Goal: Transaction & Acquisition: Purchase product/service

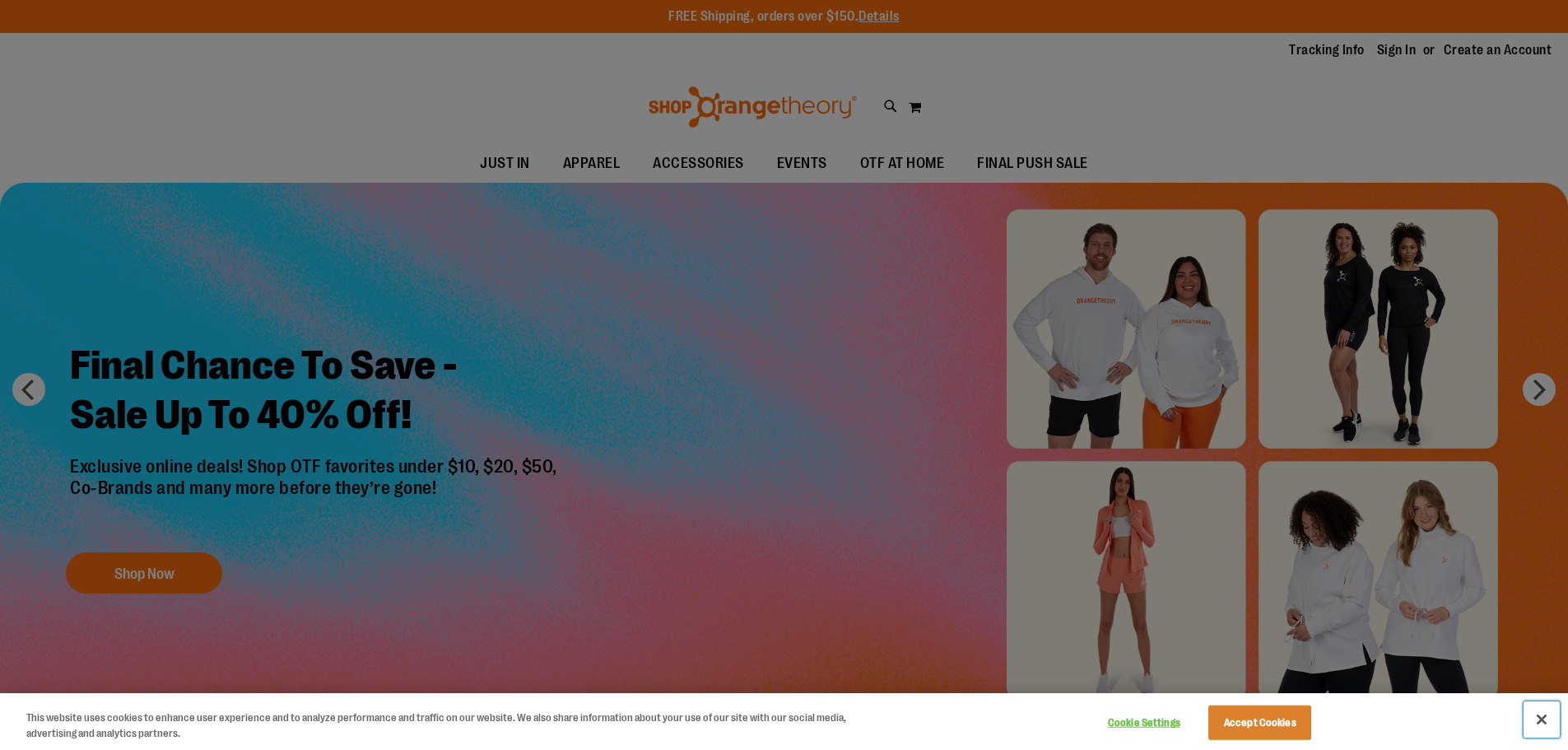
click at [1554, 721] on button "Close" at bounding box center [1542, 719] width 36 height 36
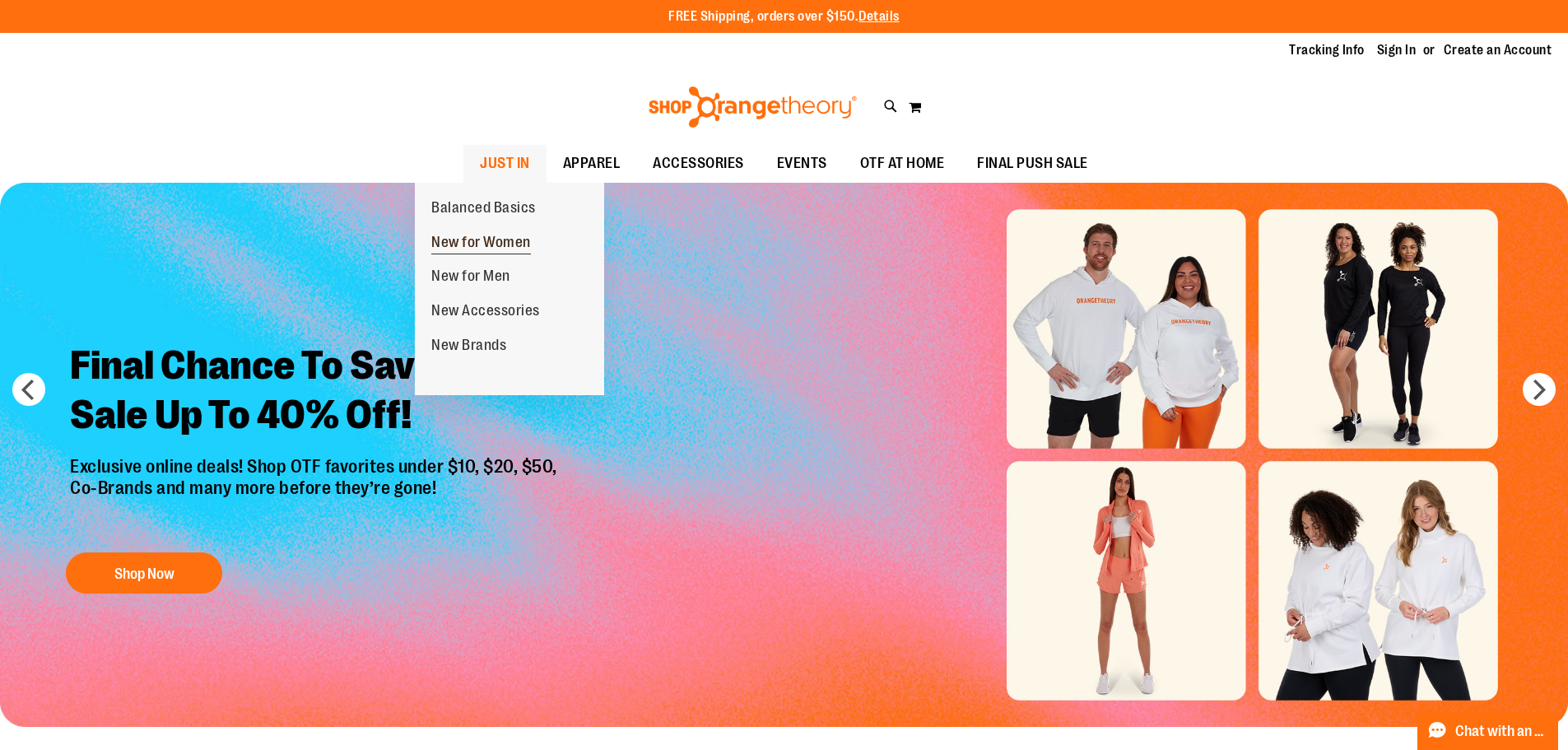
click at [468, 238] on span "New for Women" at bounding box center [482, 244] width 99 height 21
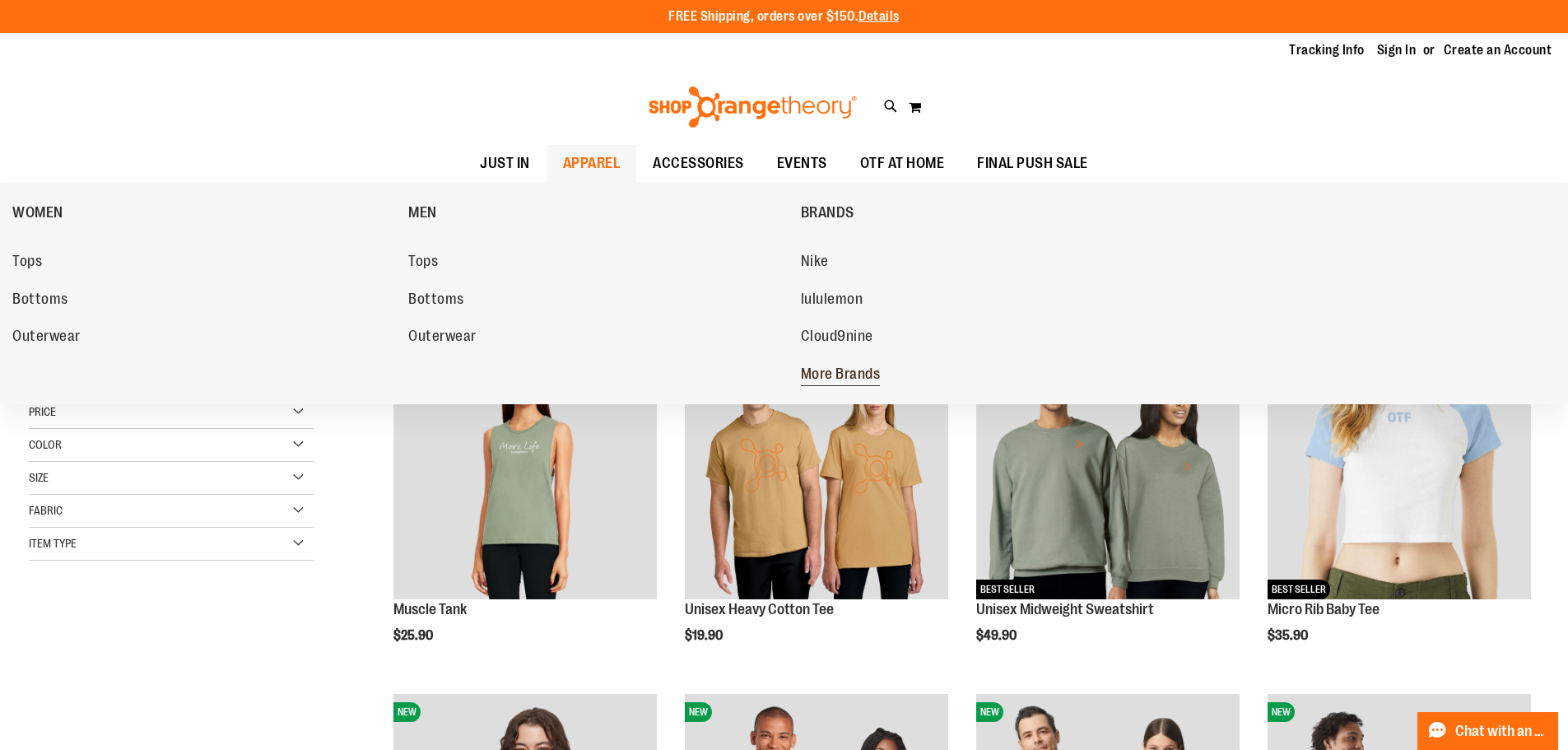
click at [832, 380] on span "More Brands" at bounding box center [841, 375] width 80 height 21
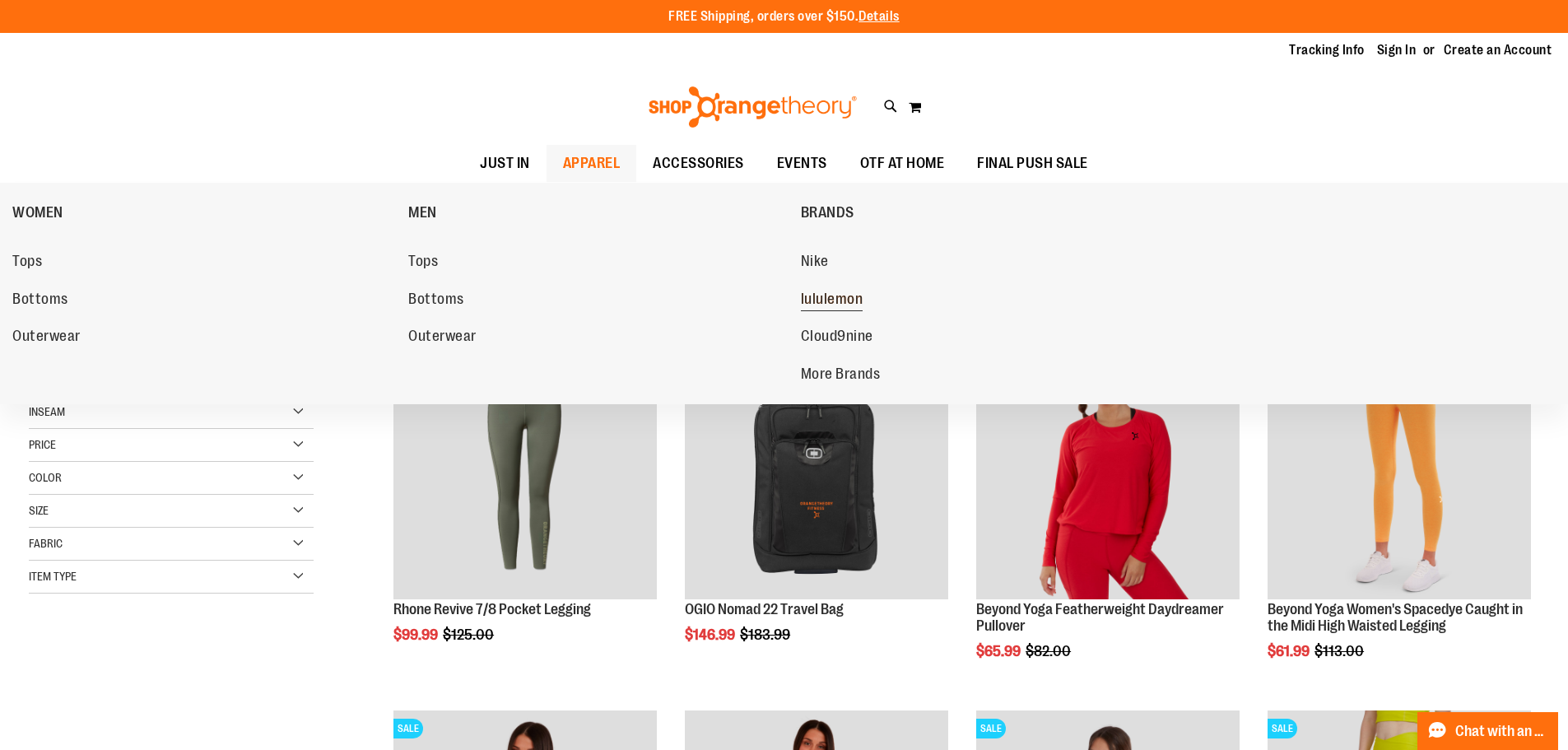
click at [822, 298] on span "lululemon" at bounding box center [832, 301] width 62 height 21
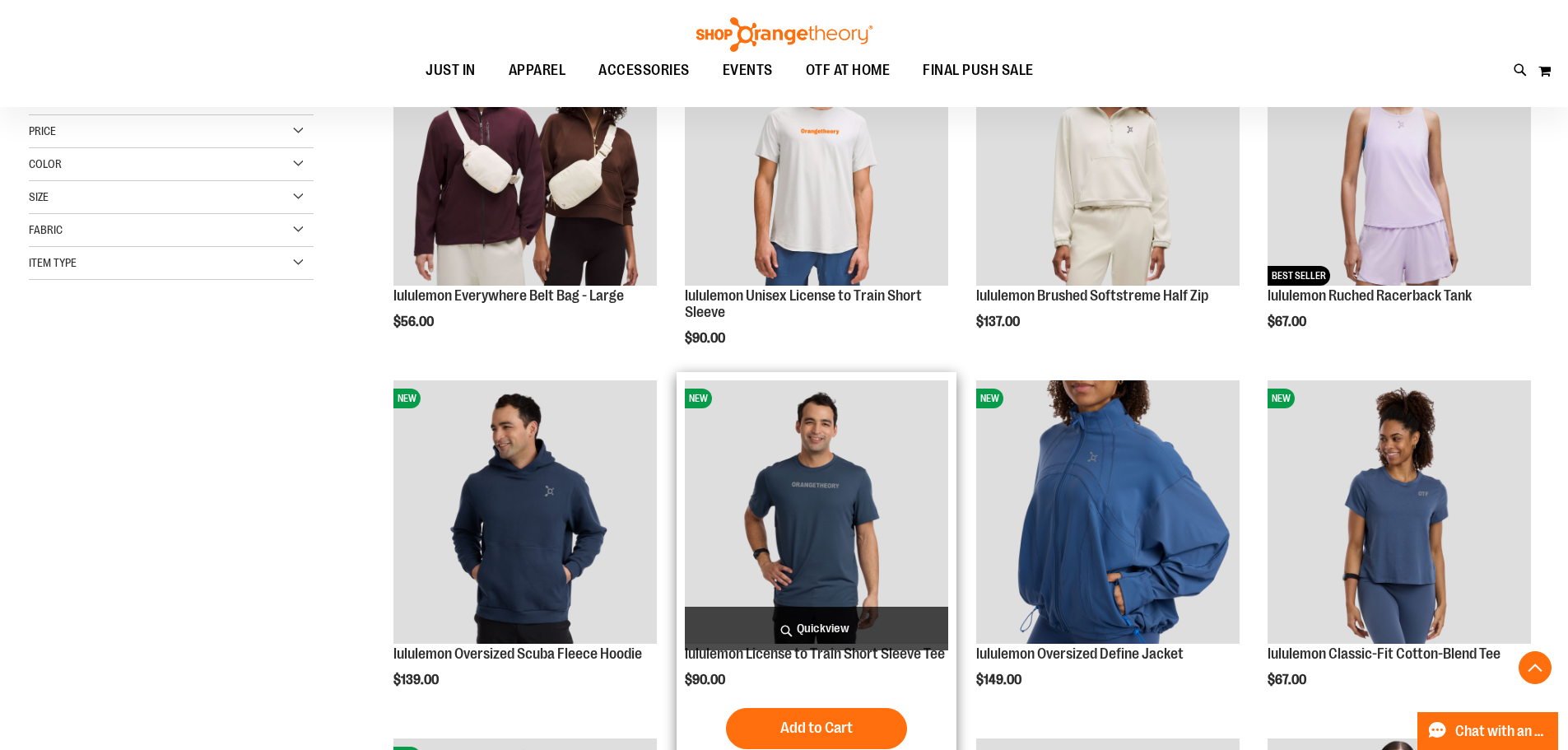
scroll to position [109, 0]
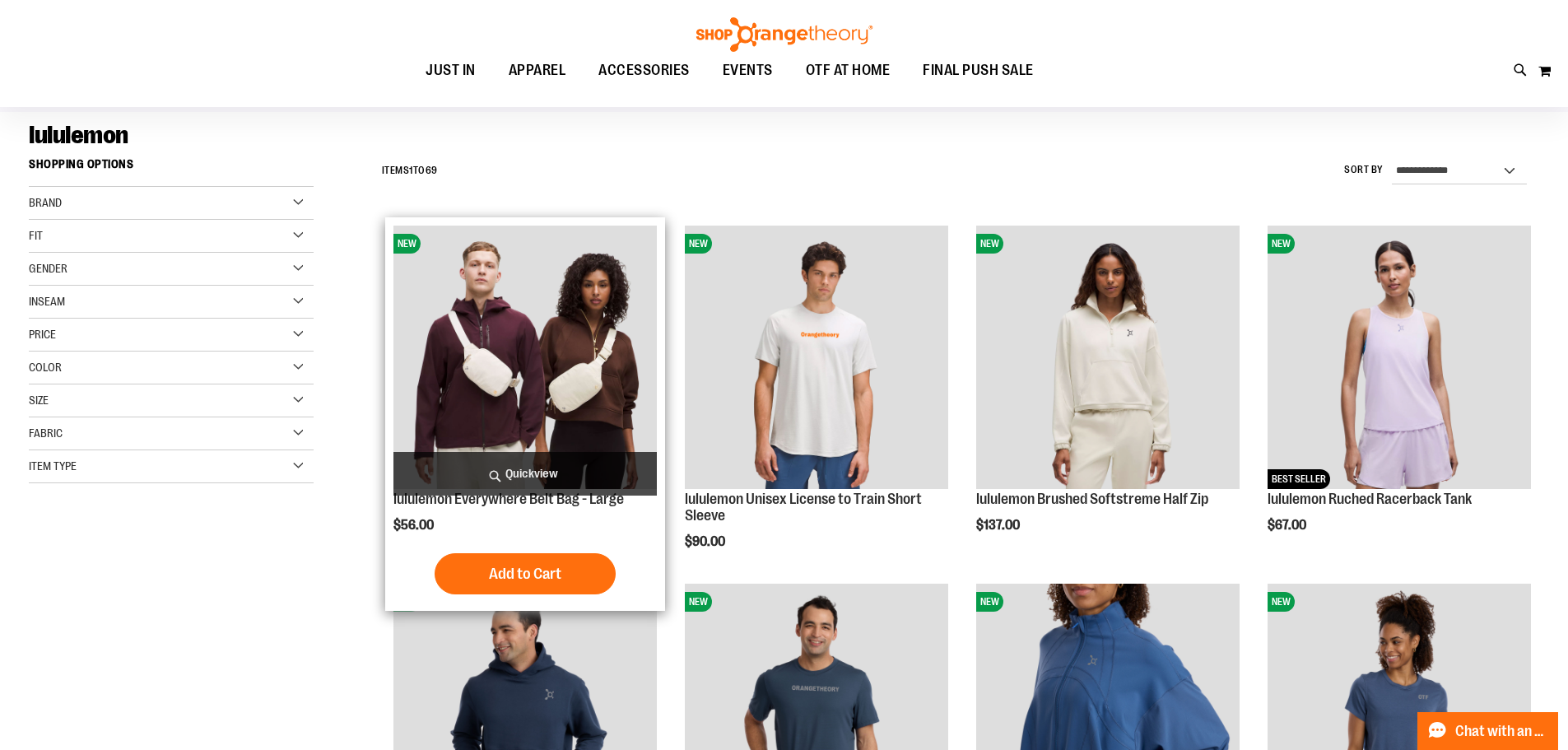
click at [563, 369] on img "product" at bounding box center [525, 357] width 264 height 264
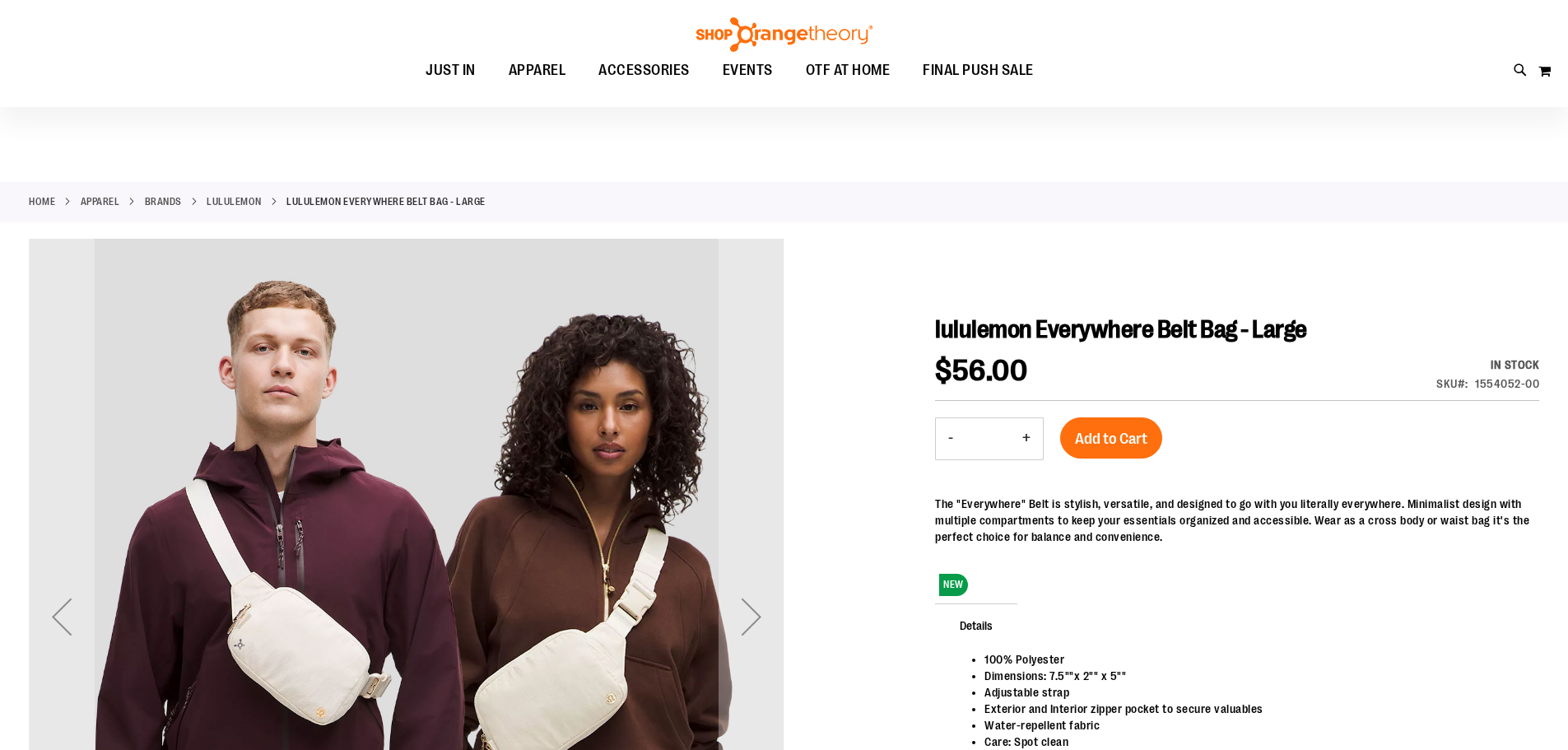
scroll to position [164, 0]
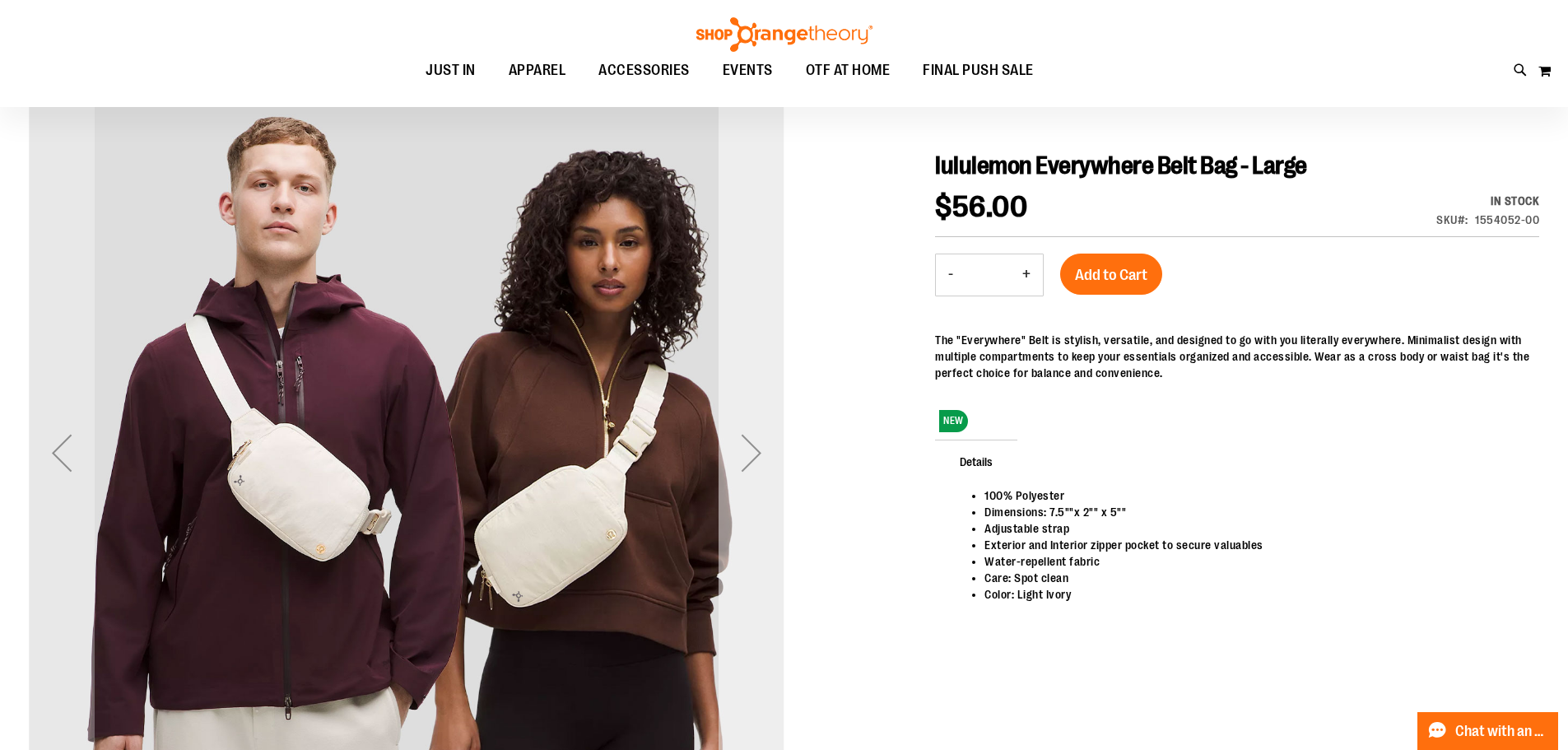
click at [763, 462] on div "Next" at bounding box center [751, 452] width 65 height 65
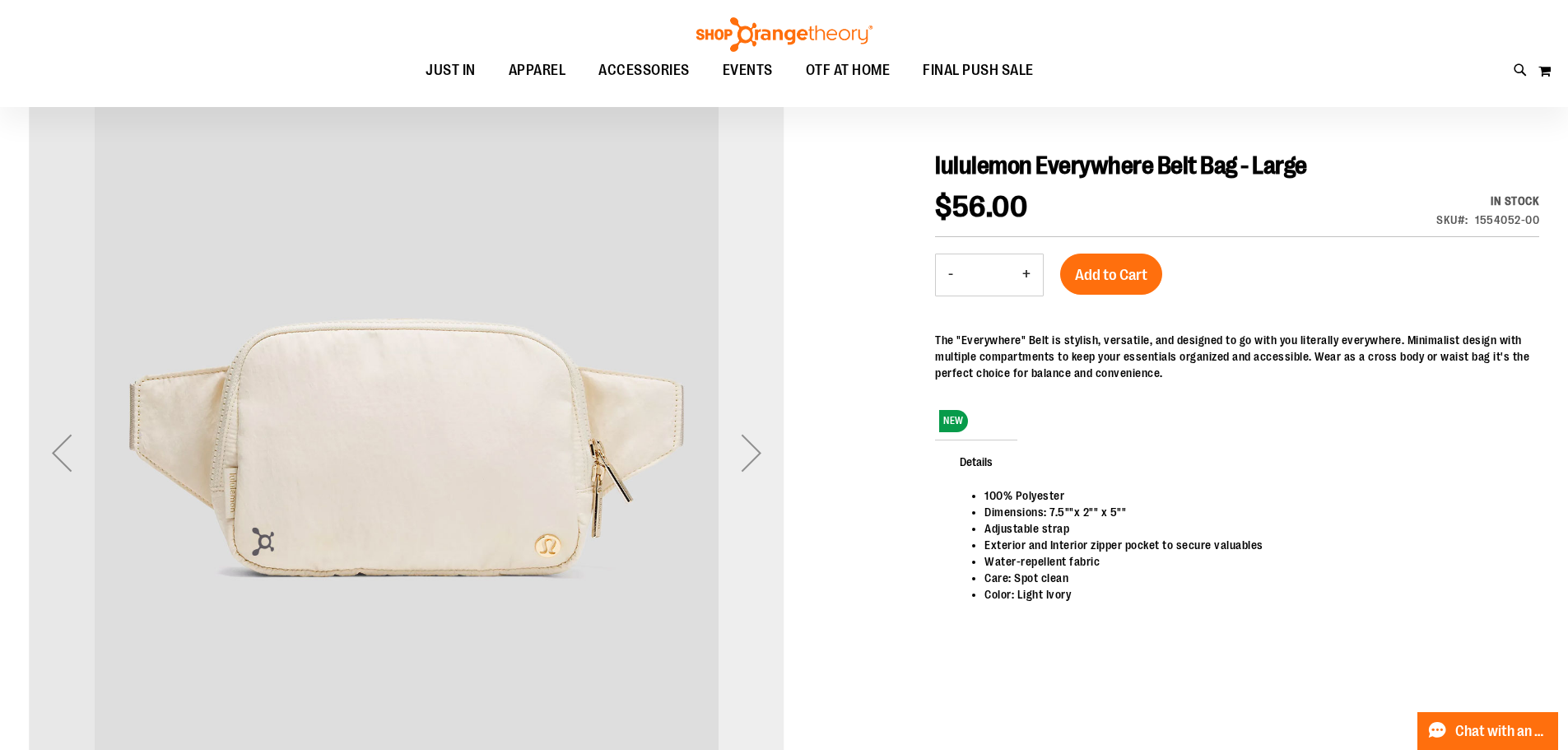
click at [752, 455] on div "Next" at bounding box center [751, 452] width 65 height 65
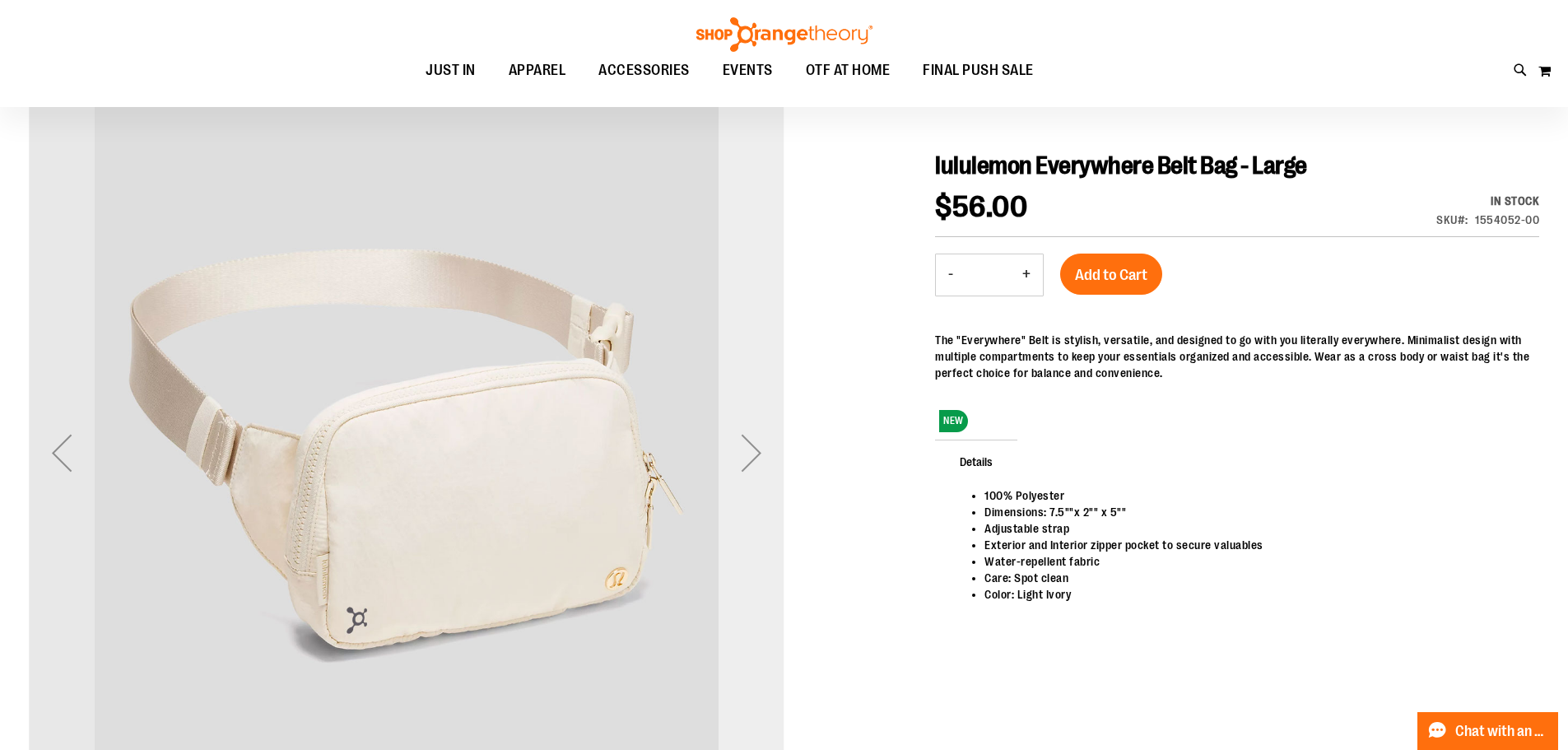
click at [752, 455] on div "Next" at bounding box center [751, 452] width 65 height 65
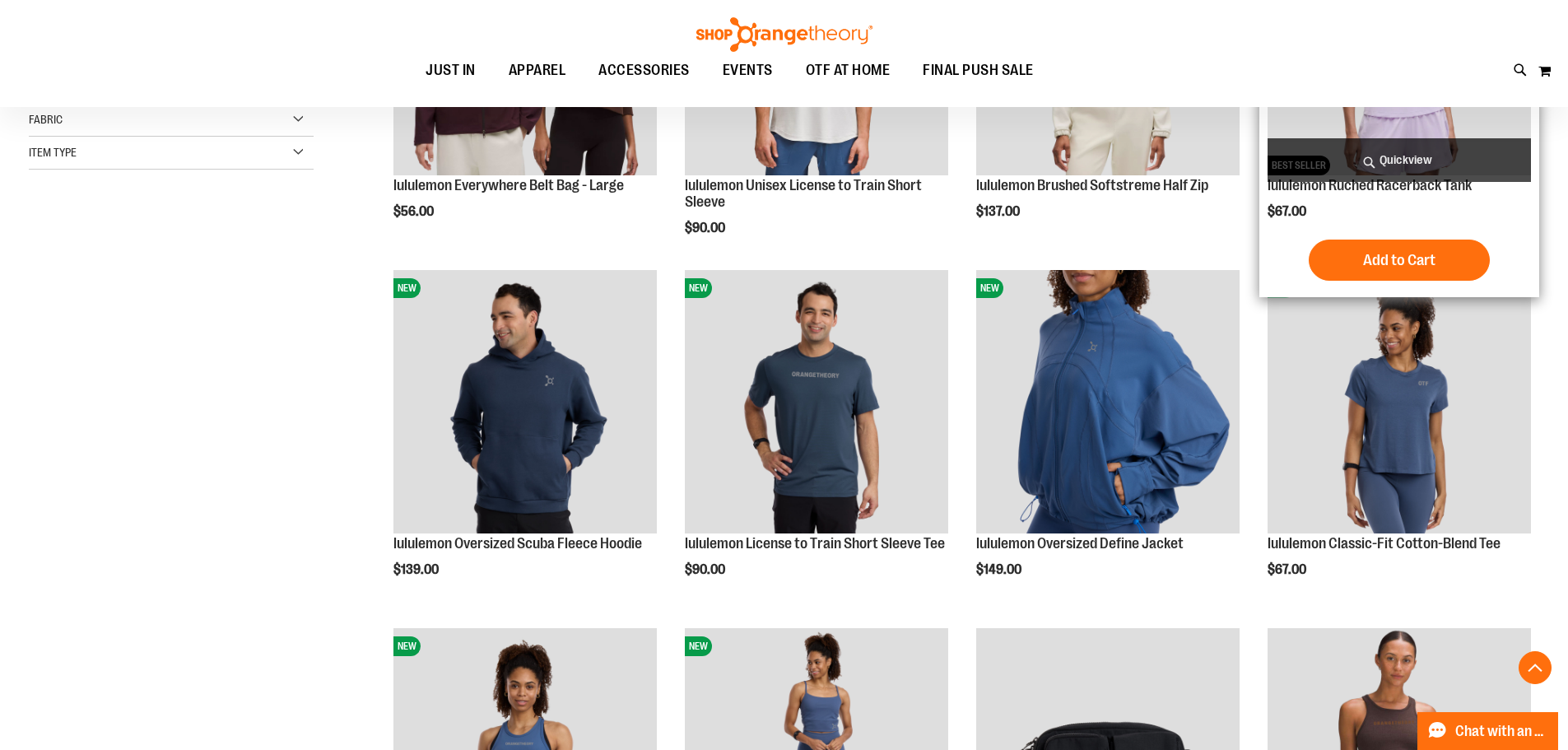
scroll to position [438, 0]
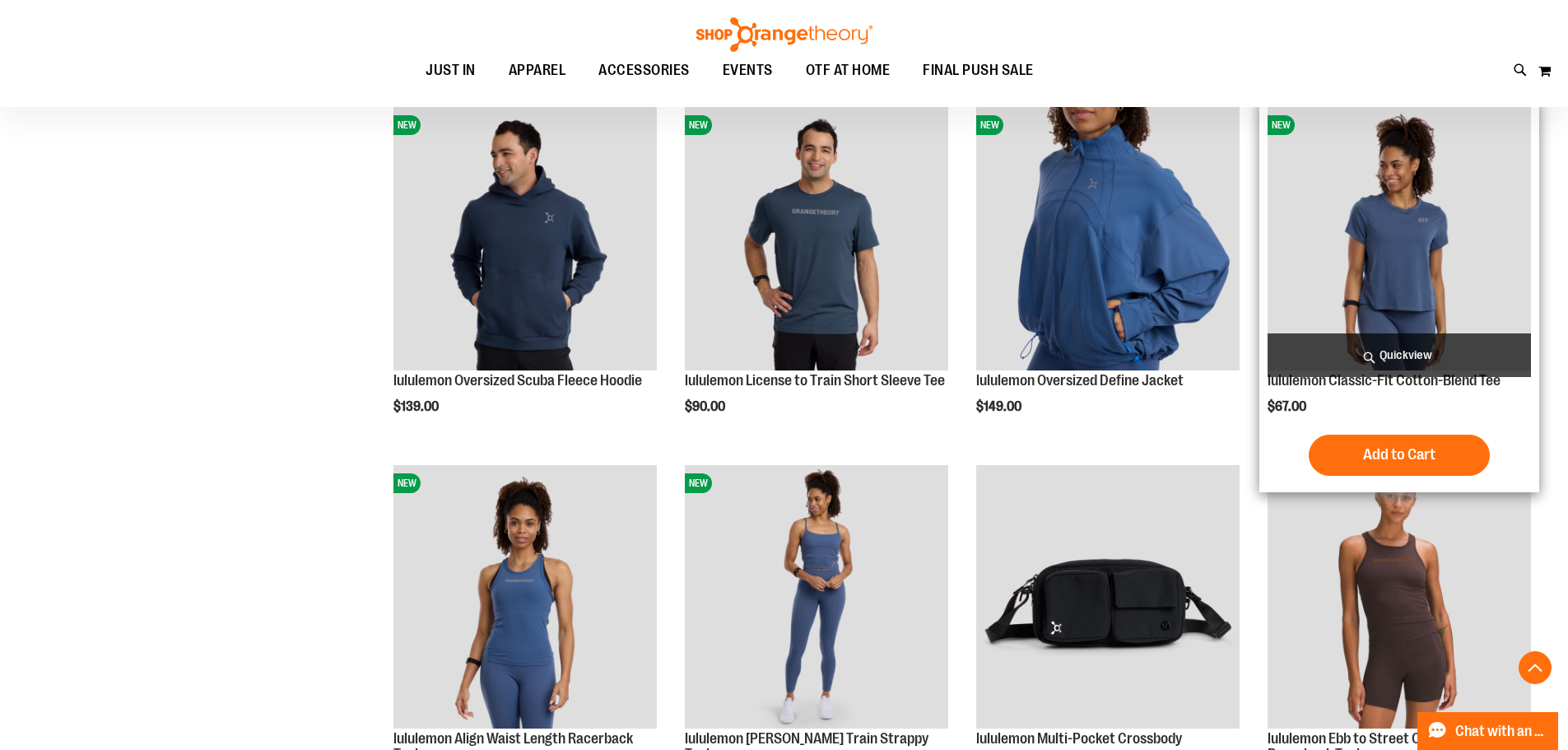
scroll to position [685, 0]
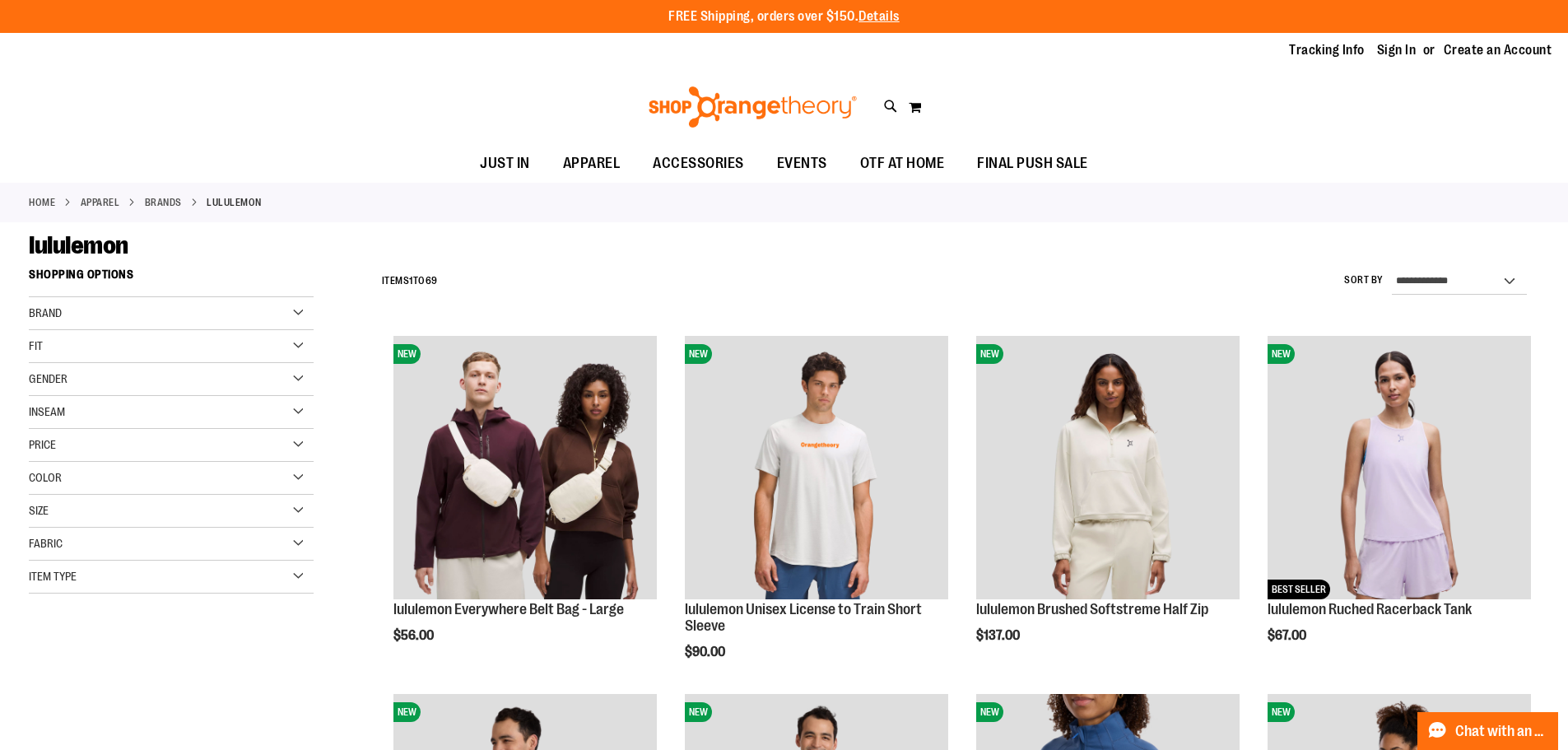
click at [309, 308] on div "Brand" at bounding box center [172, 314] width 285 height 33
click at [299, 312] on div "Brand" at bounding box center [172, 314] width 285 height 33
click at [293, 351] on div "Fit" at bounding box center [172, 346] width 285 height 33
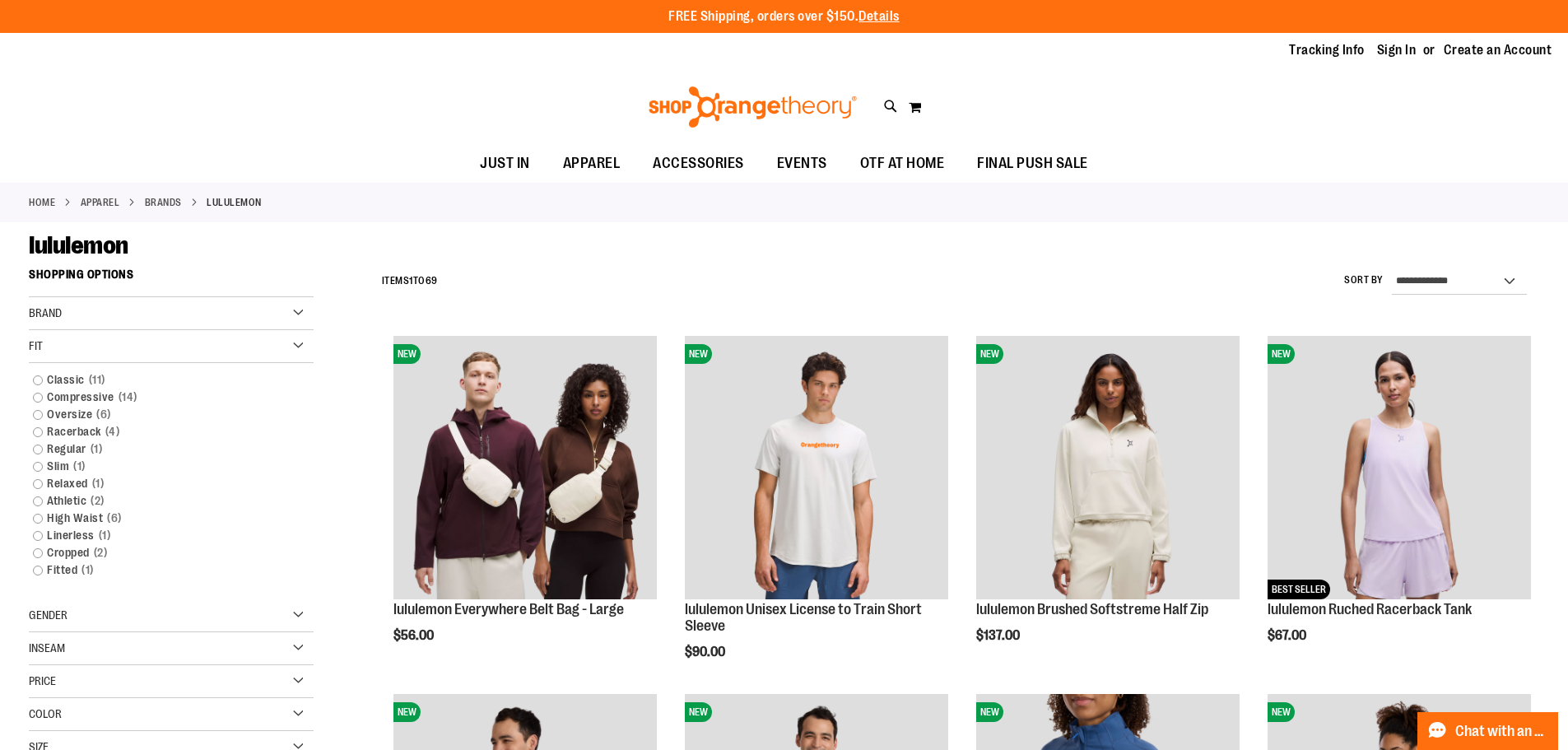
click at [293, 351] on div "Fit" at bounding box center [172, 346] width 285 height 33
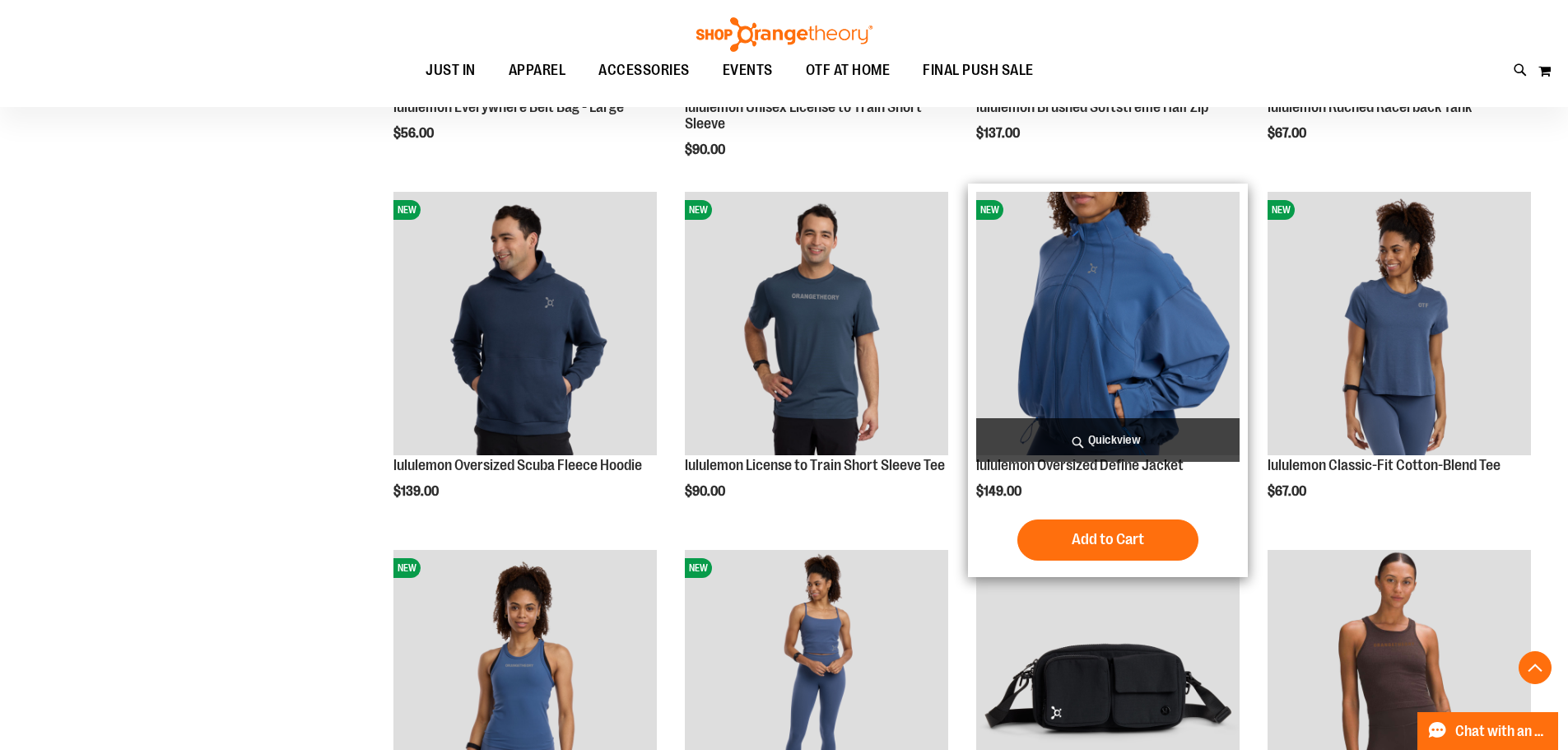
scroll to position [658, 0]
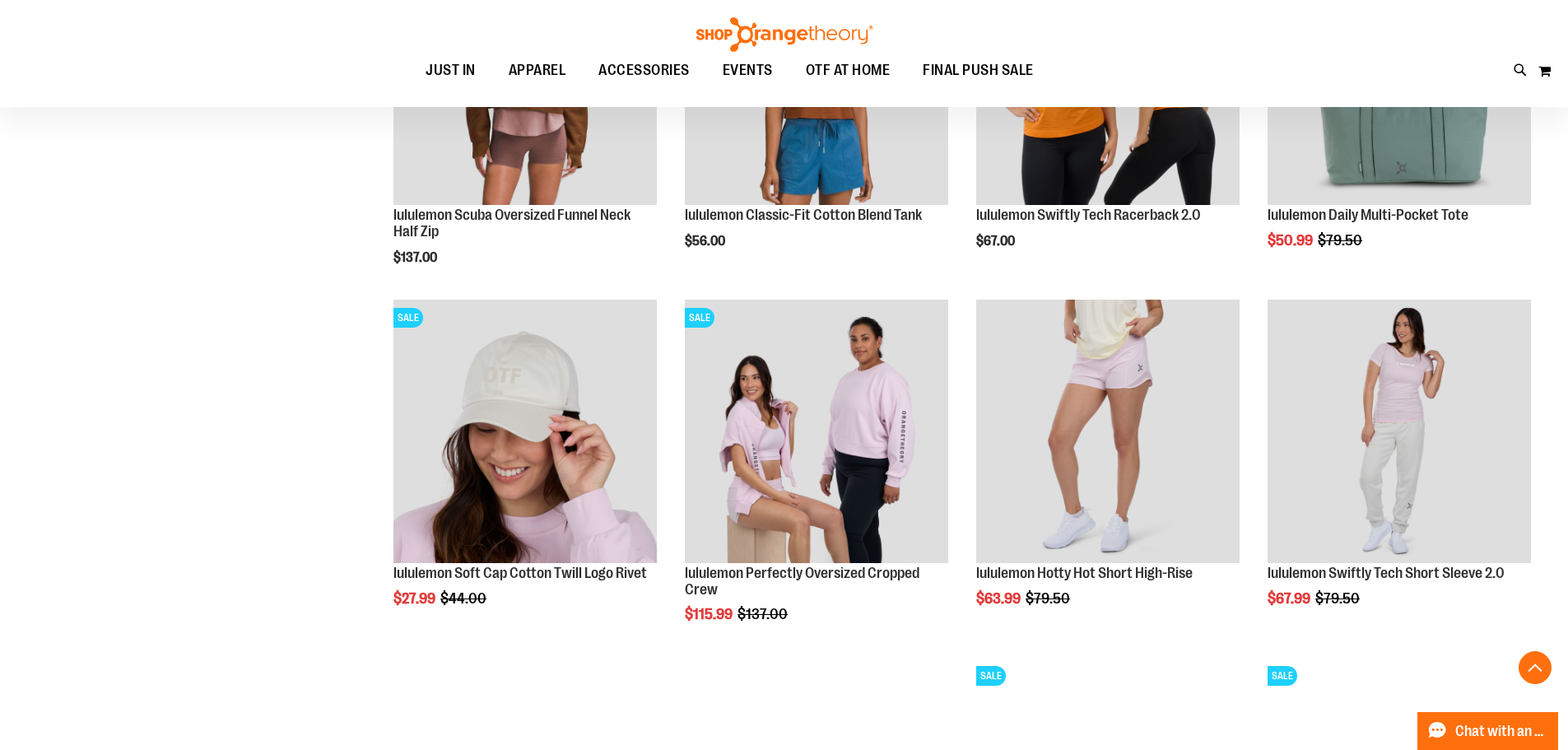
scroll to position [1481, 0]
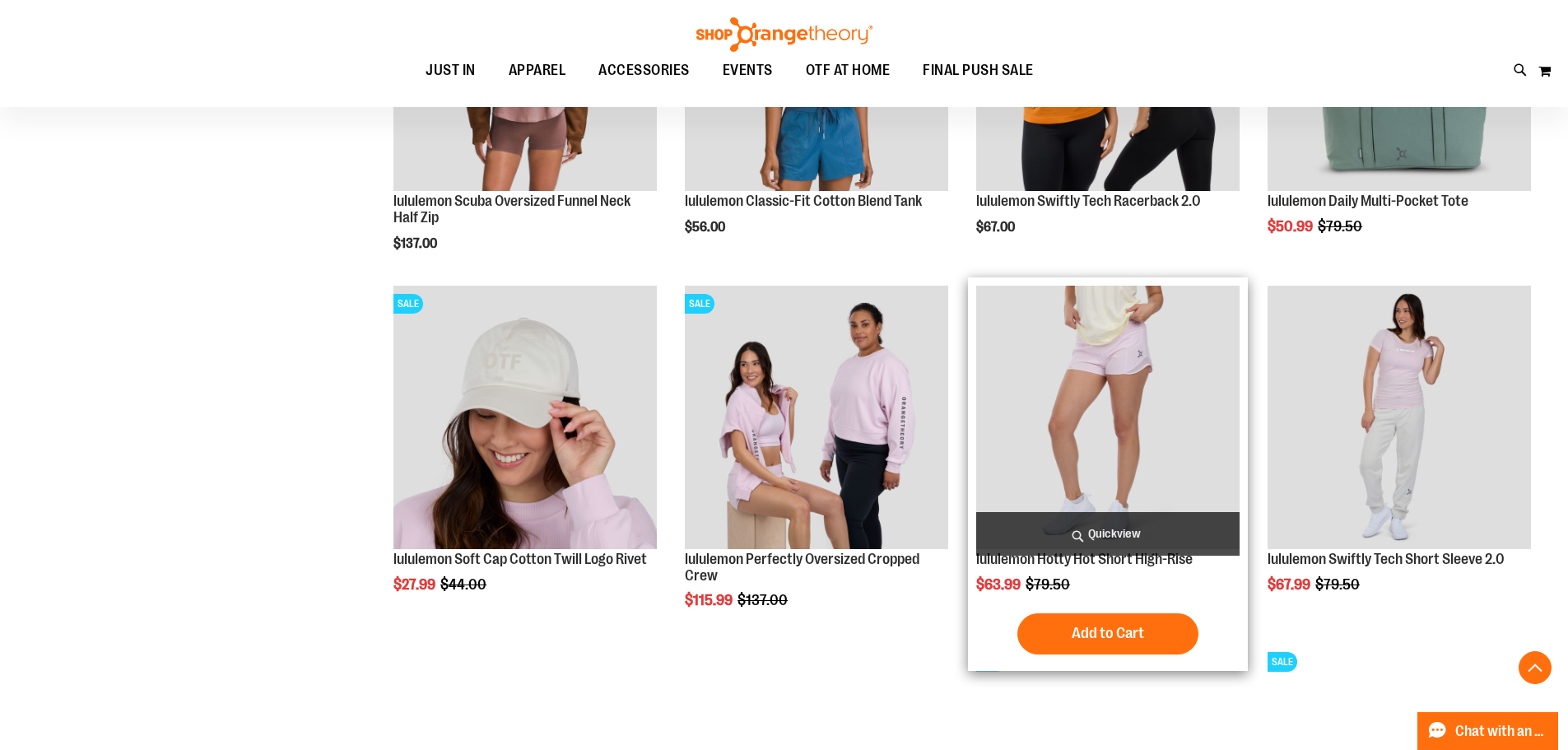
click at [1167, 426] on img "product" at bounding box center [1108, 418] width 264 height 264
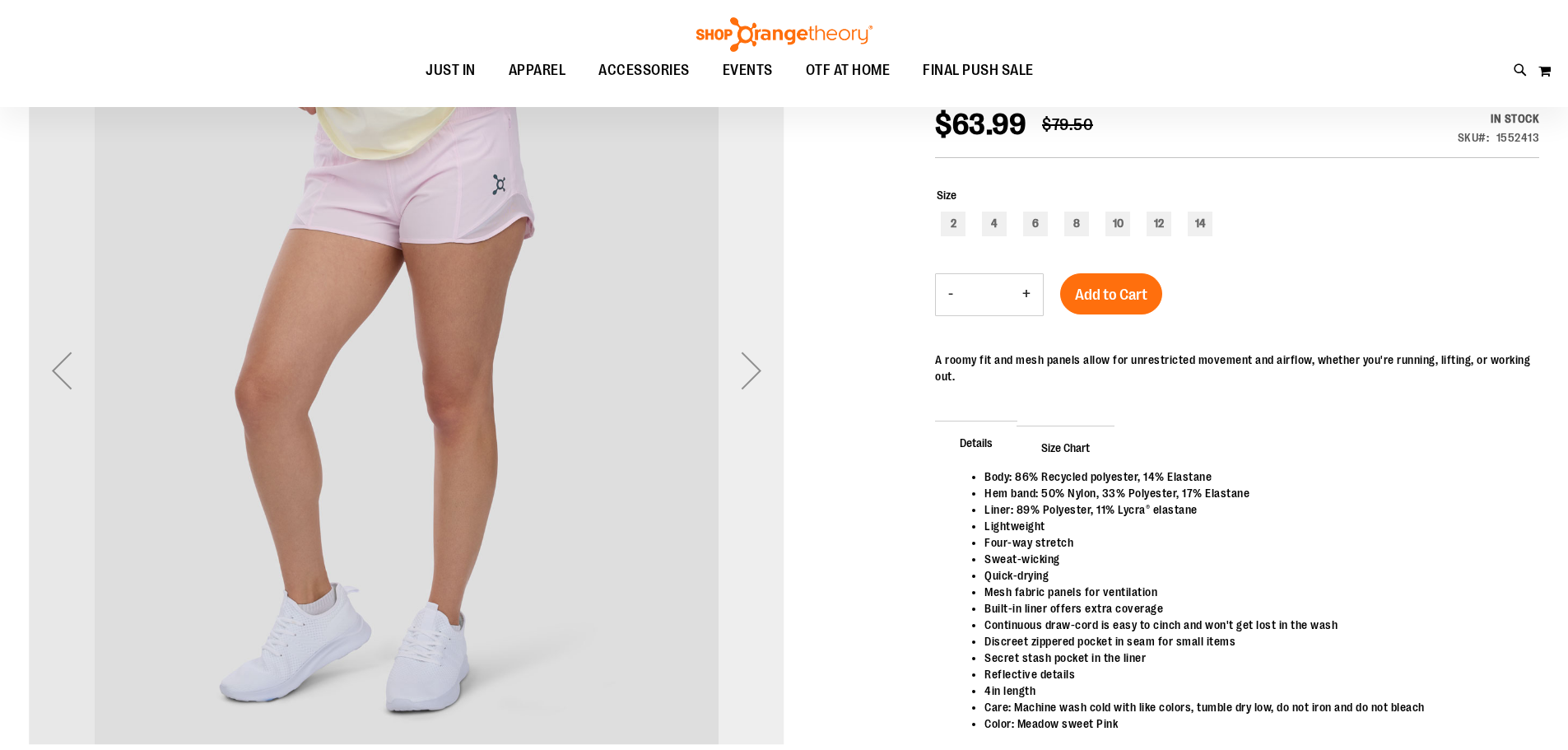
scroll to position [246, 0]
click at [738, 381] on div "Next" at bounding box center [751, 370] width 65 height 65
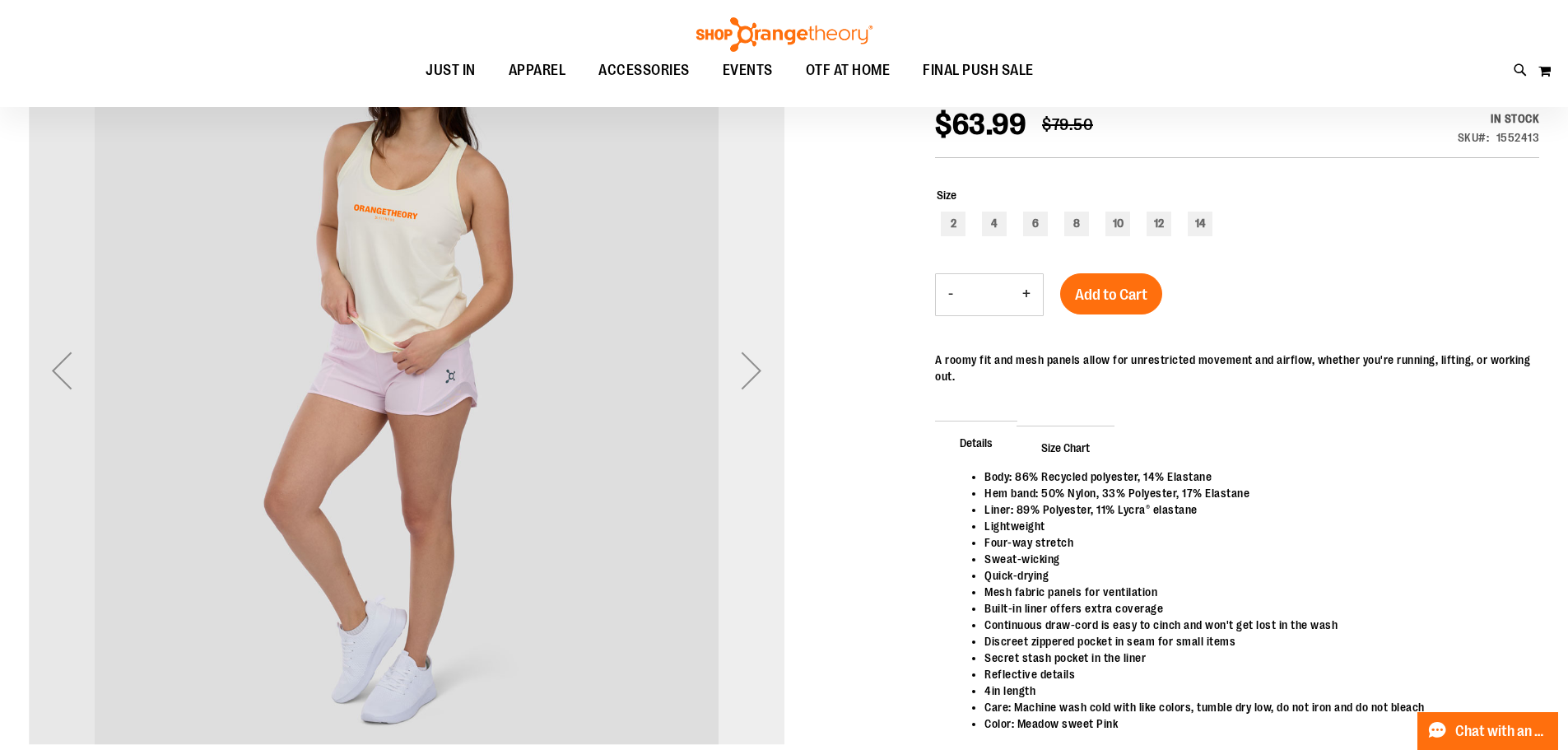
click at [738, 381] on div "Next" at bounding box center [751, 370] width 65 height 65
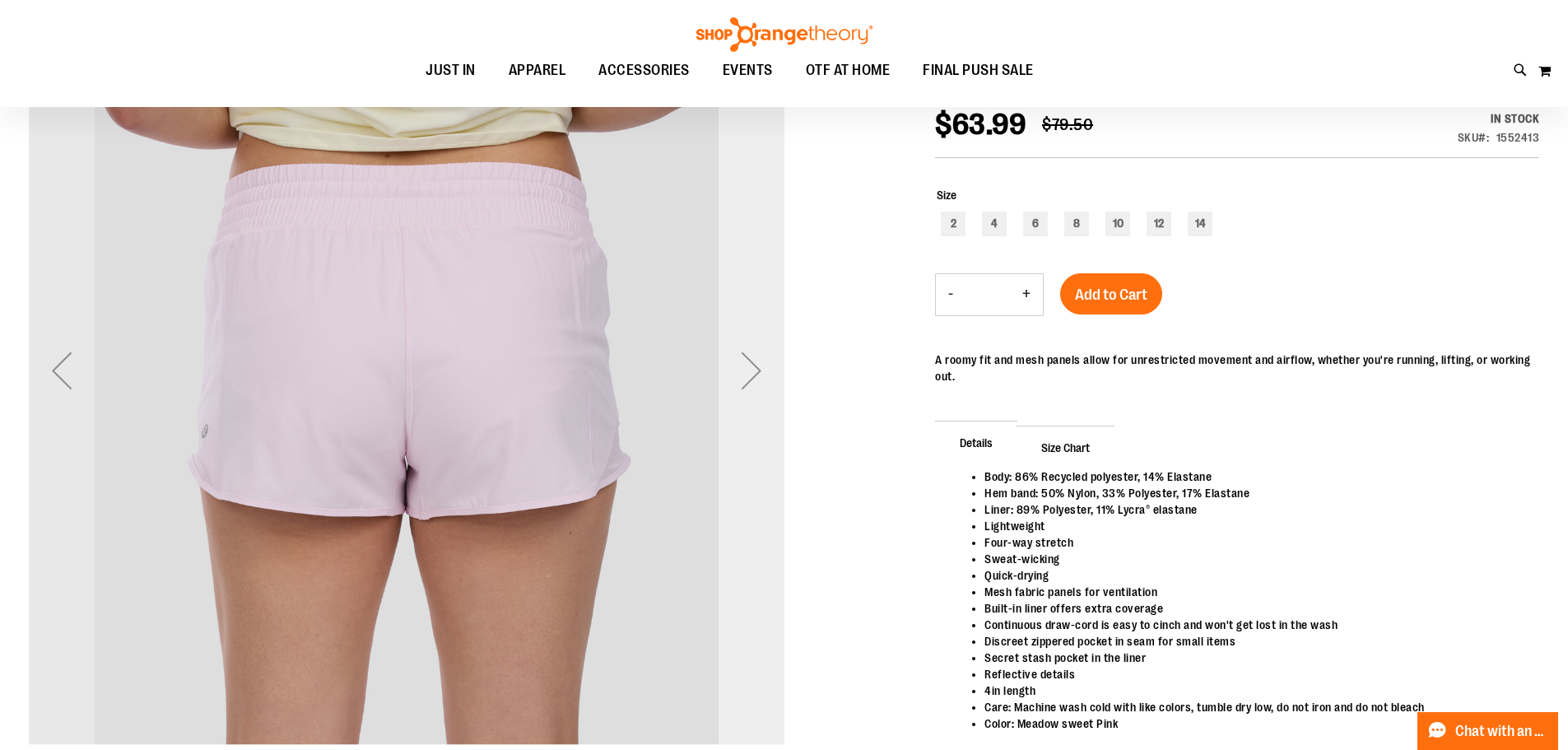
click at [738, 381] on div "Next" at bounding box center [751, 370] width 65 height 65
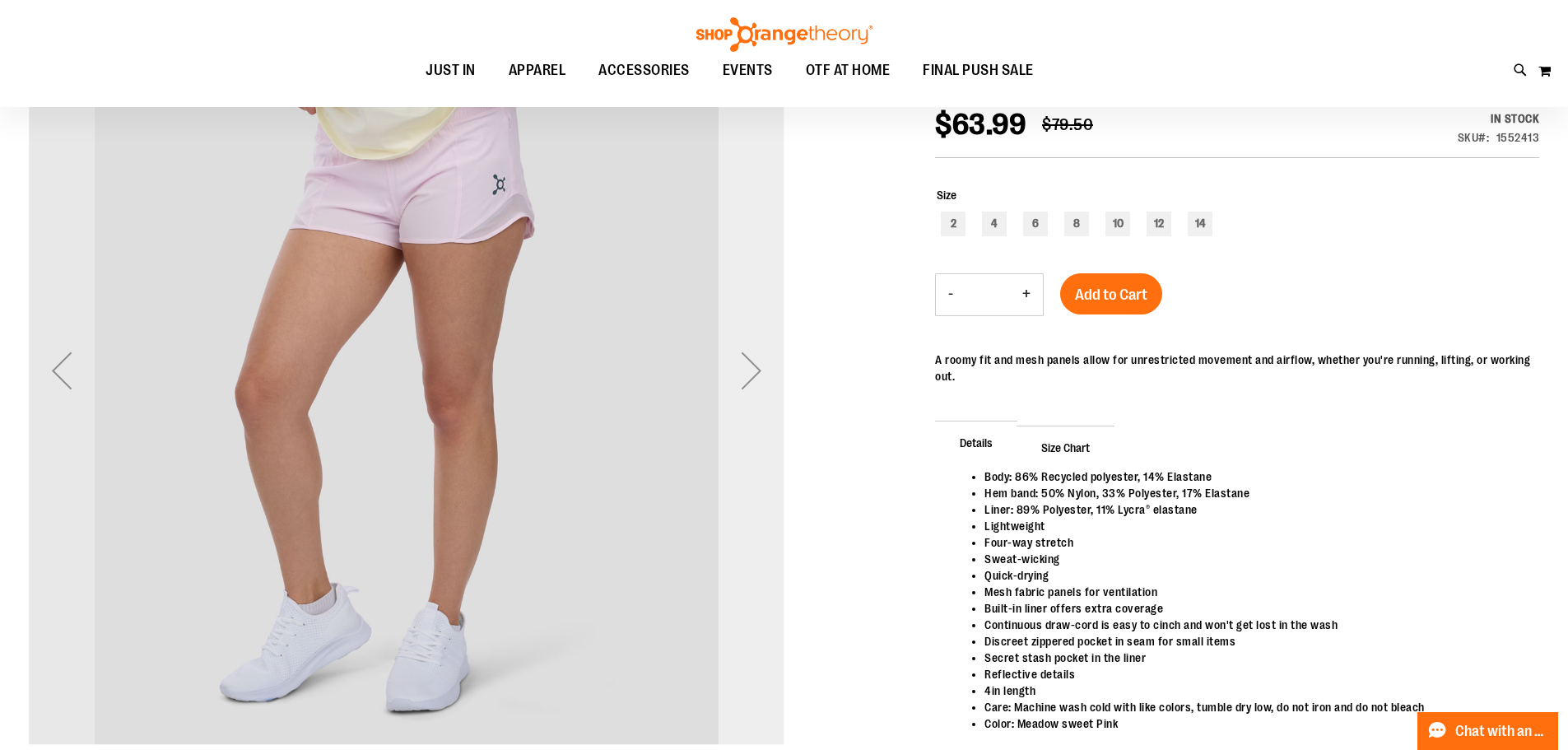
click at [738, 381] on div "Next" at bounding box center [751, 370] width 65 height 65
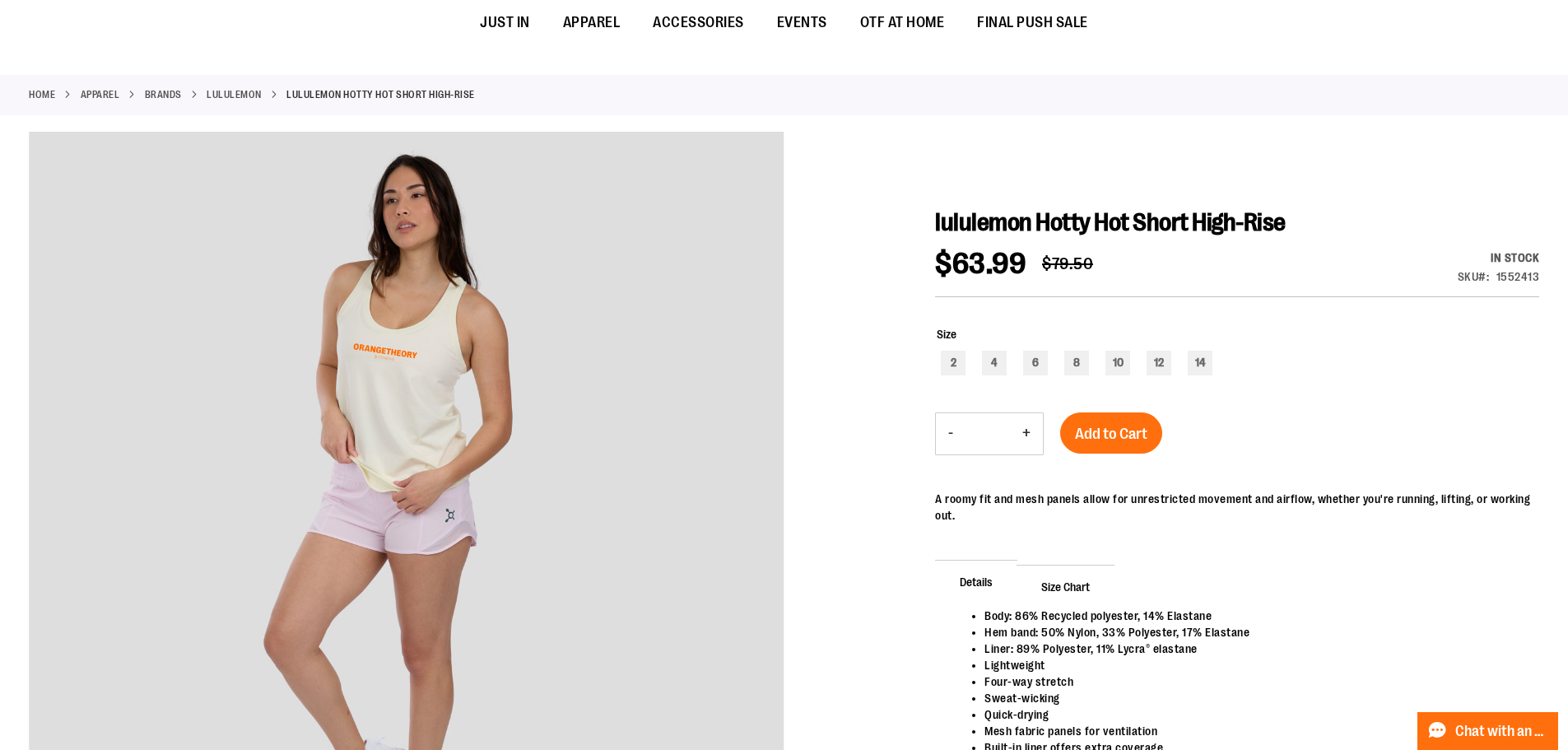
scroll to position [0, 0]
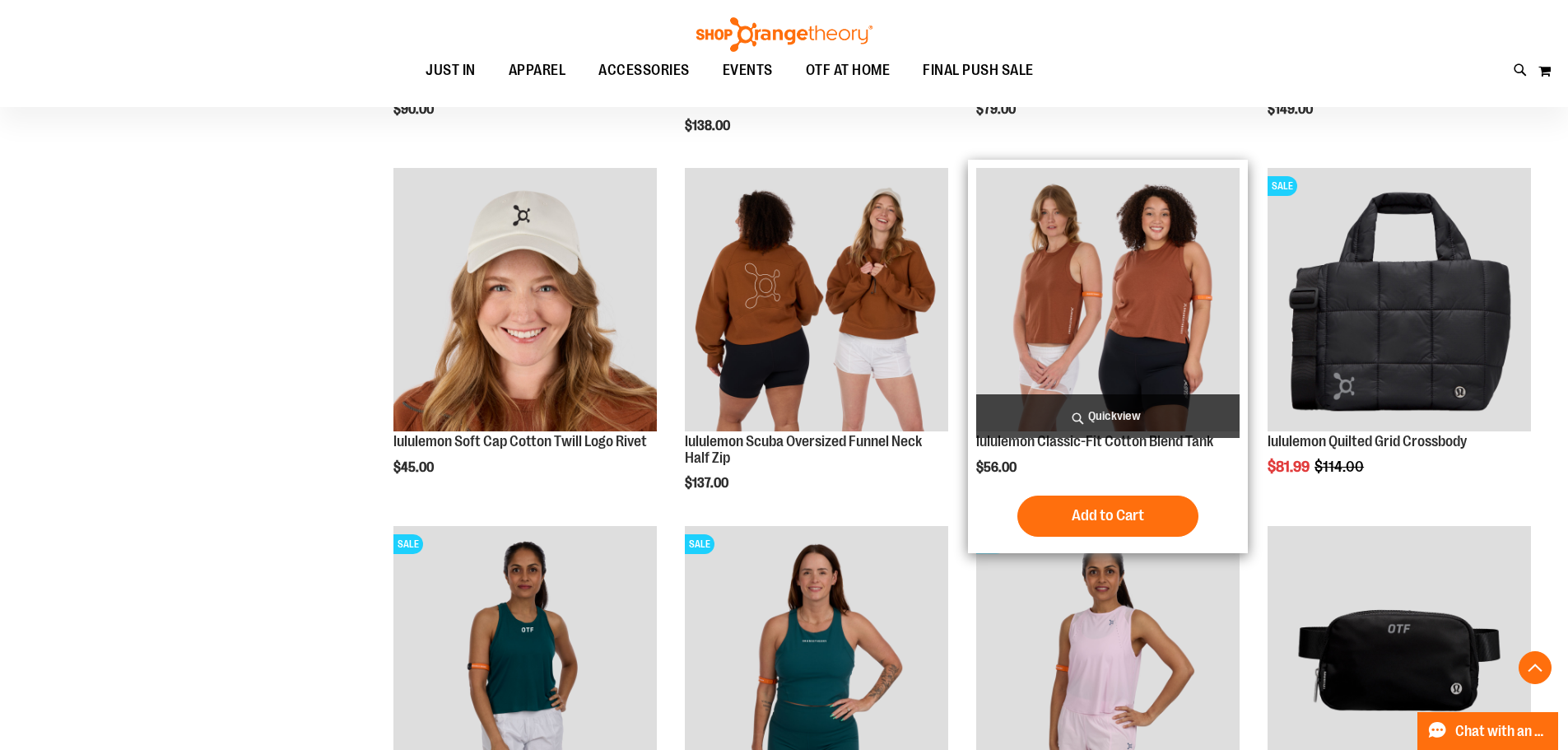
scroll to position [1533, 0]
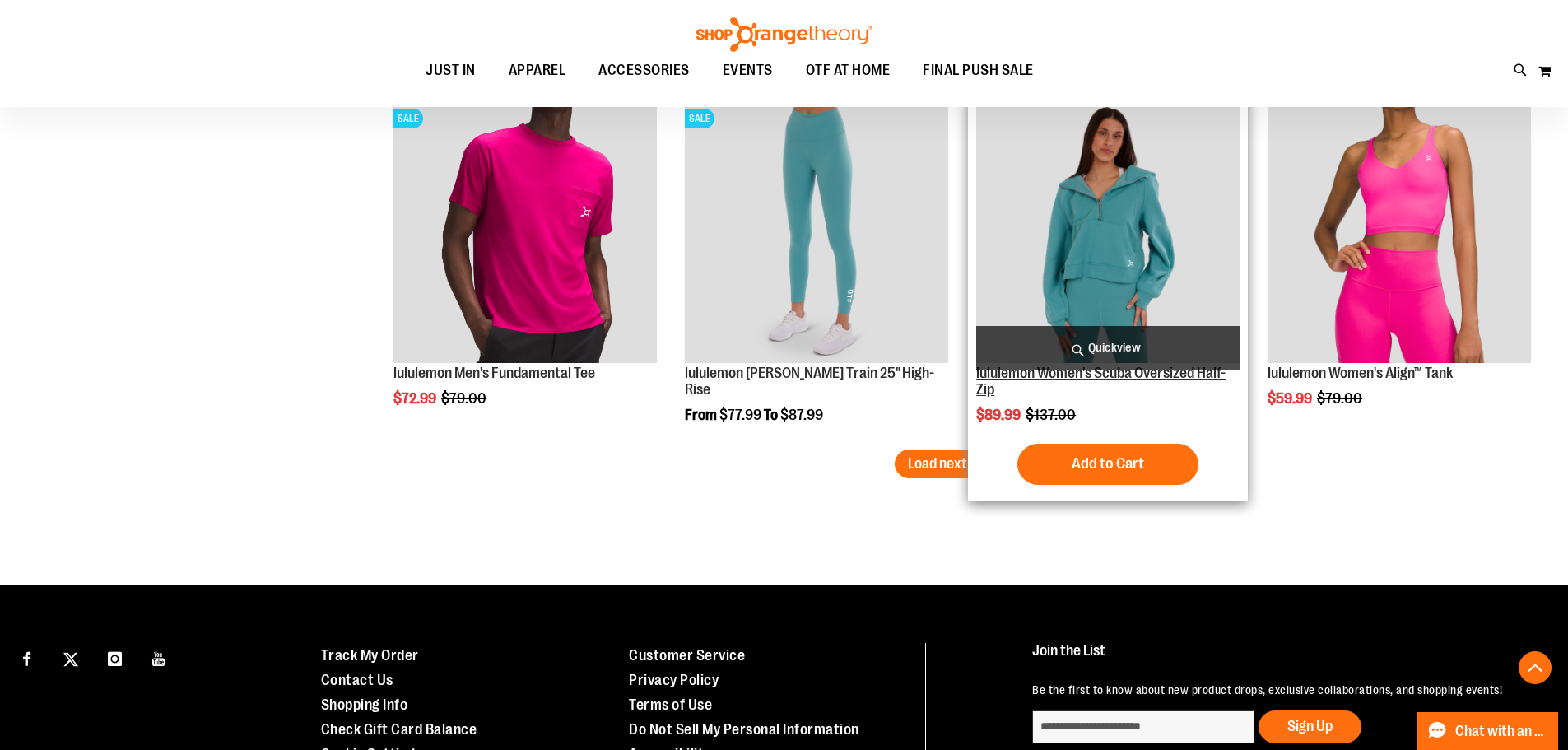
scroll to position [2869, 0]
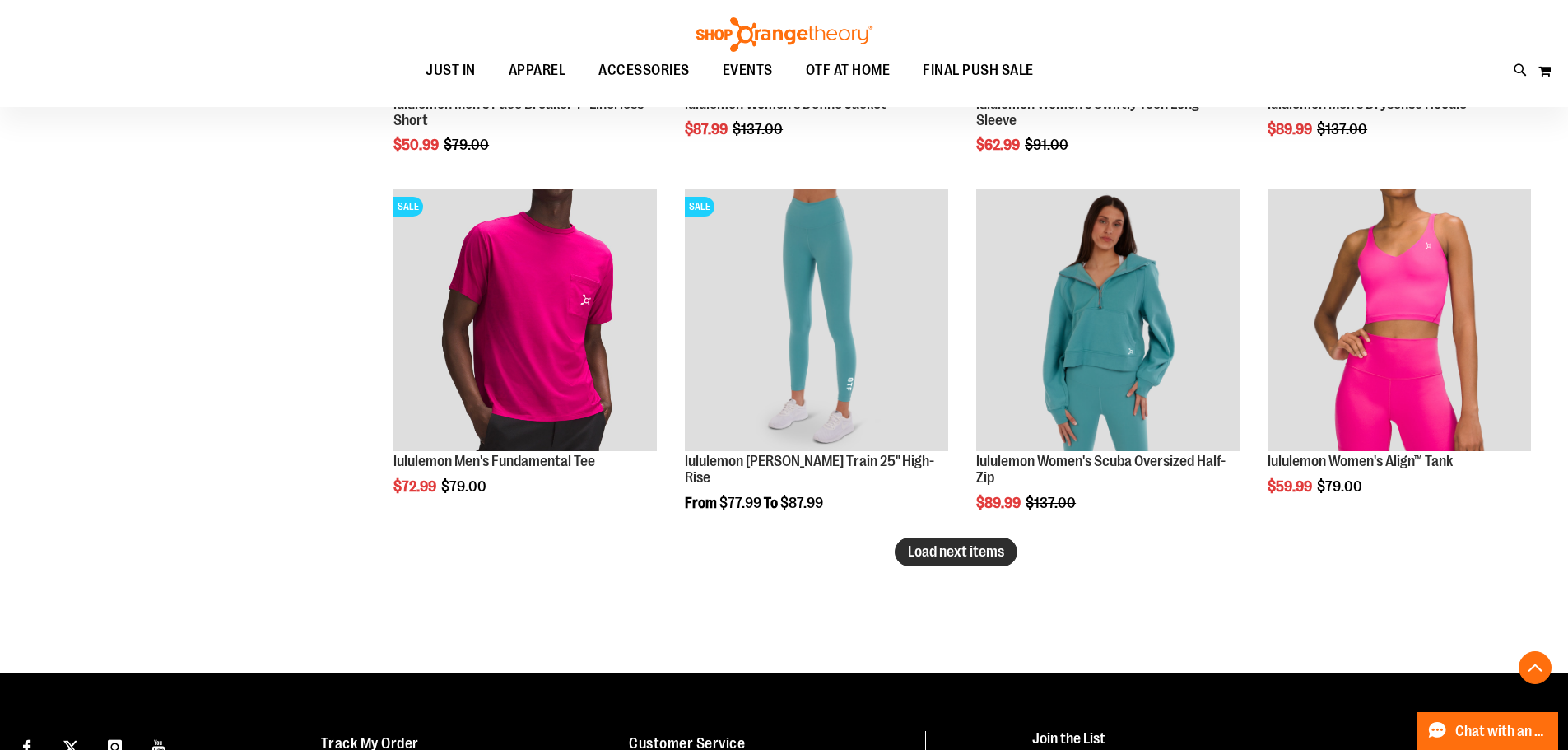
click at [951, 555] on span "Load next items" at bounding box center [956, 552] width 96 height 17
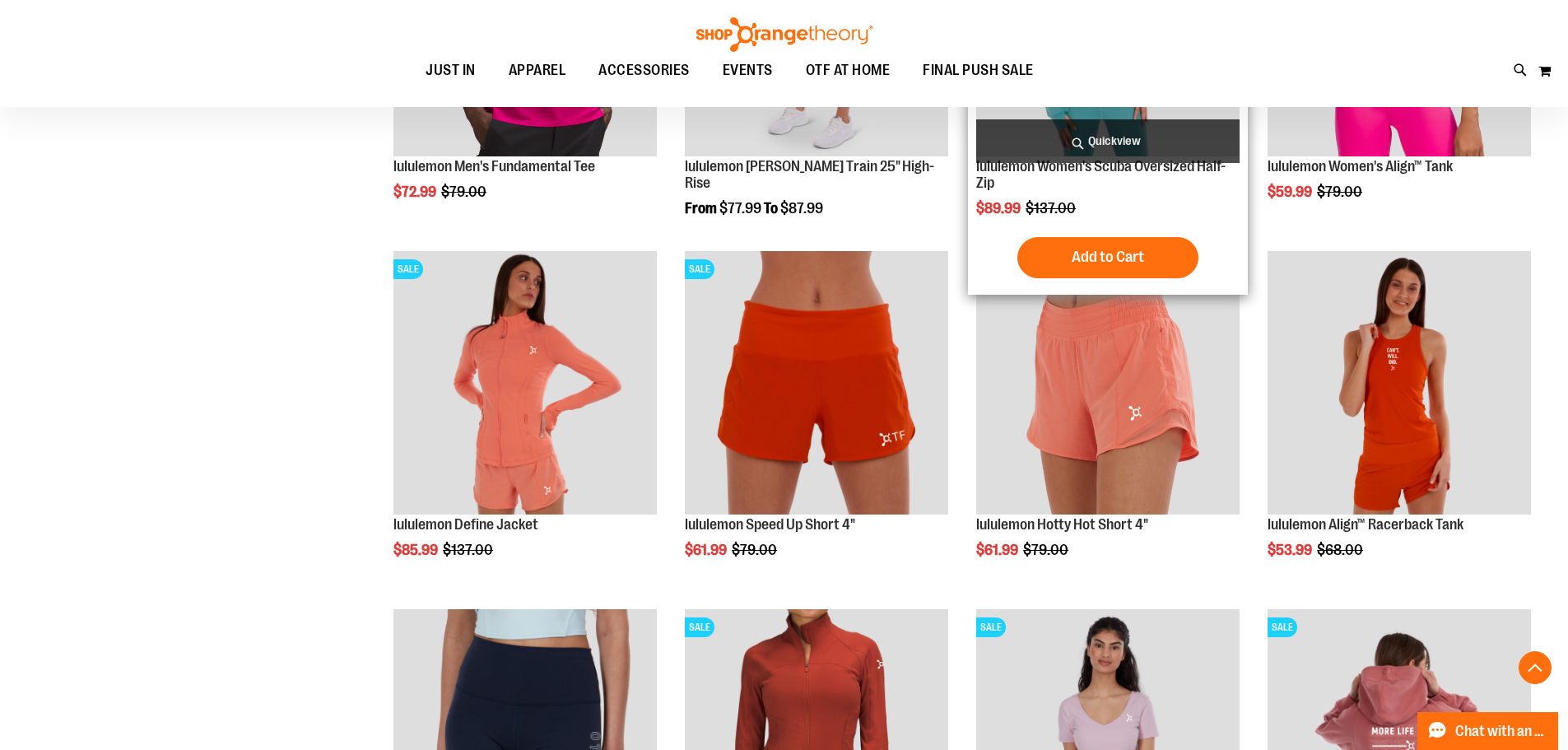
scroll to position [3281, 0]
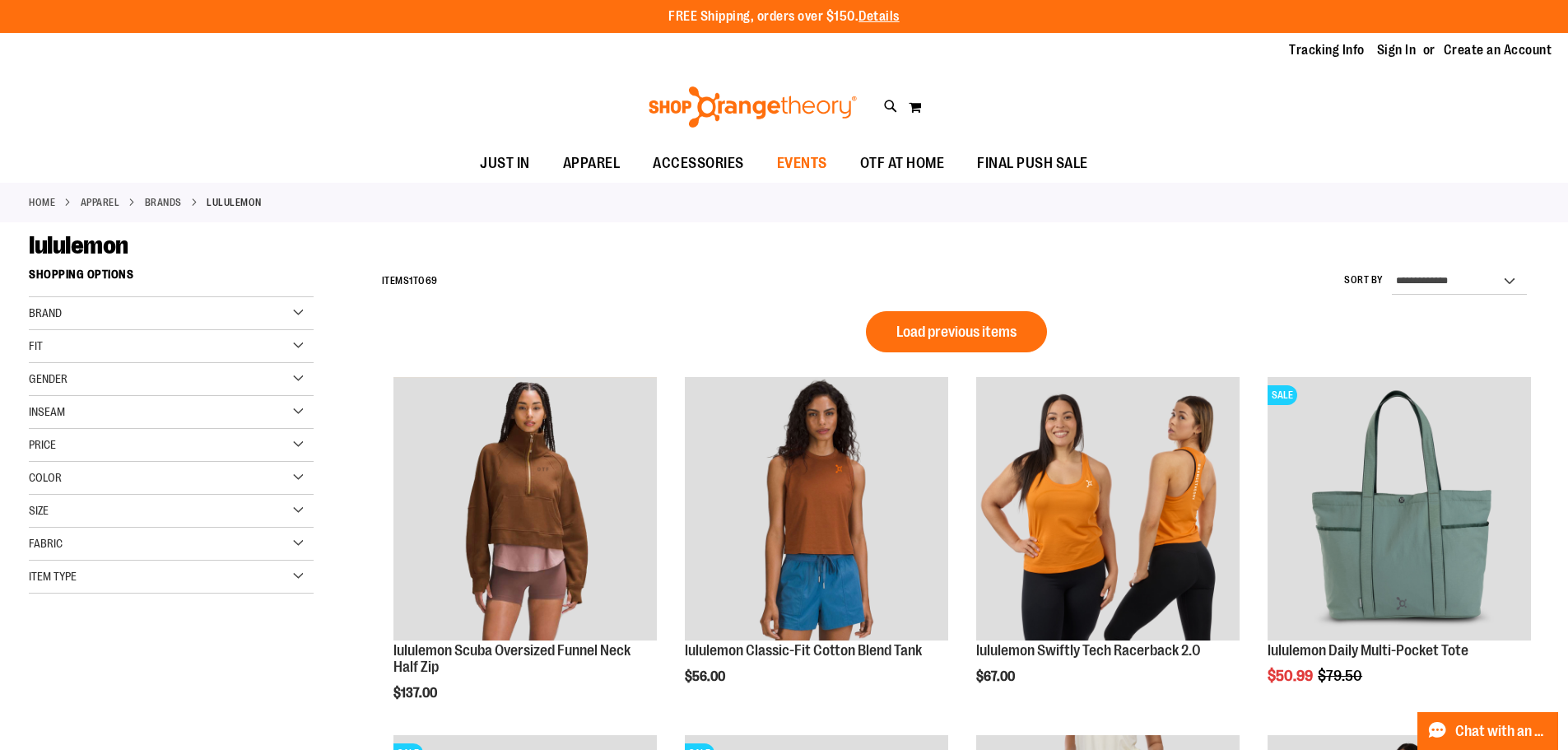
click at [795, 160] on span "EVENTS" at bounding box center [802, 163] width 51 height 37
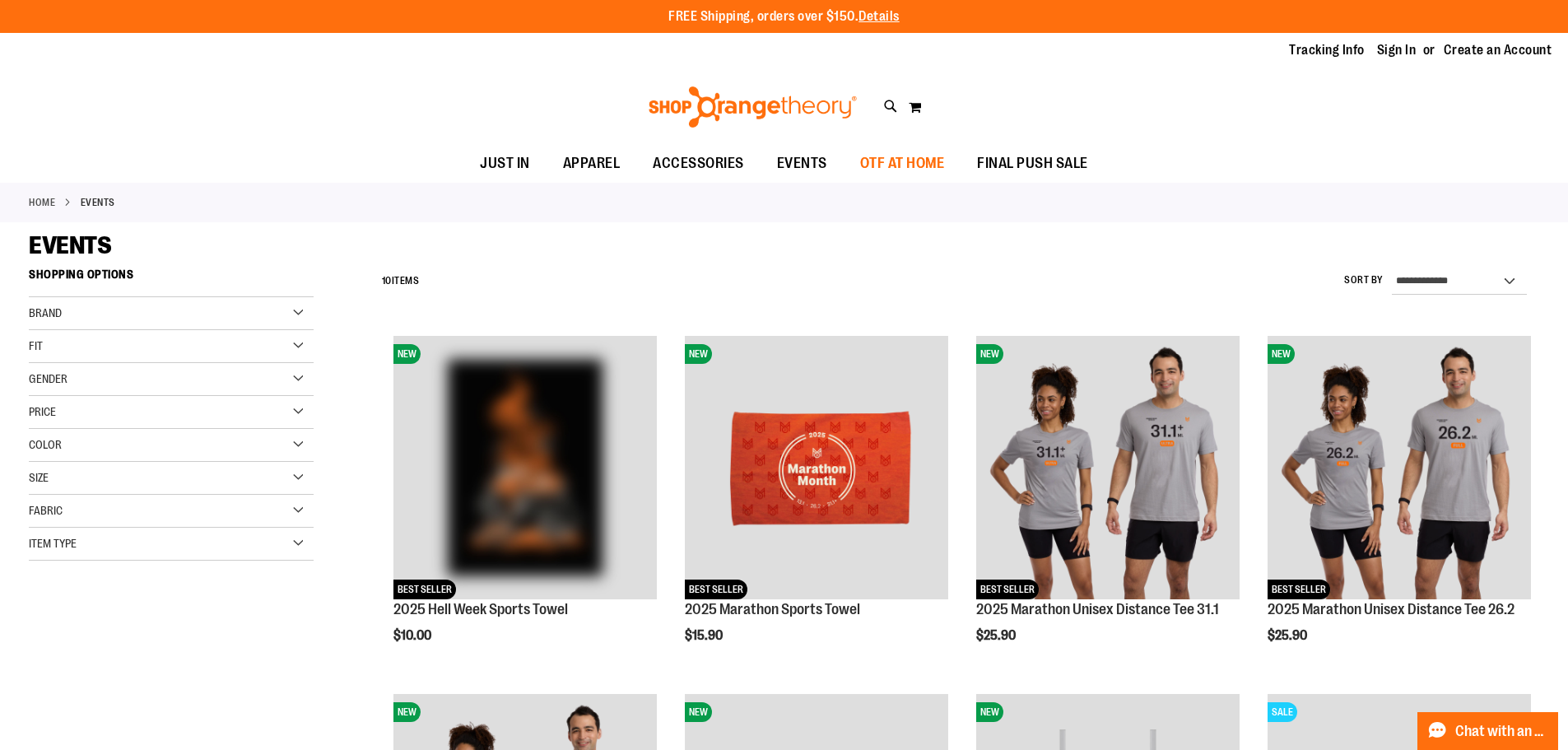
click at [905, 162] on span "OTF AT HOME" at bounding box center [903, 163] width 85 height 37
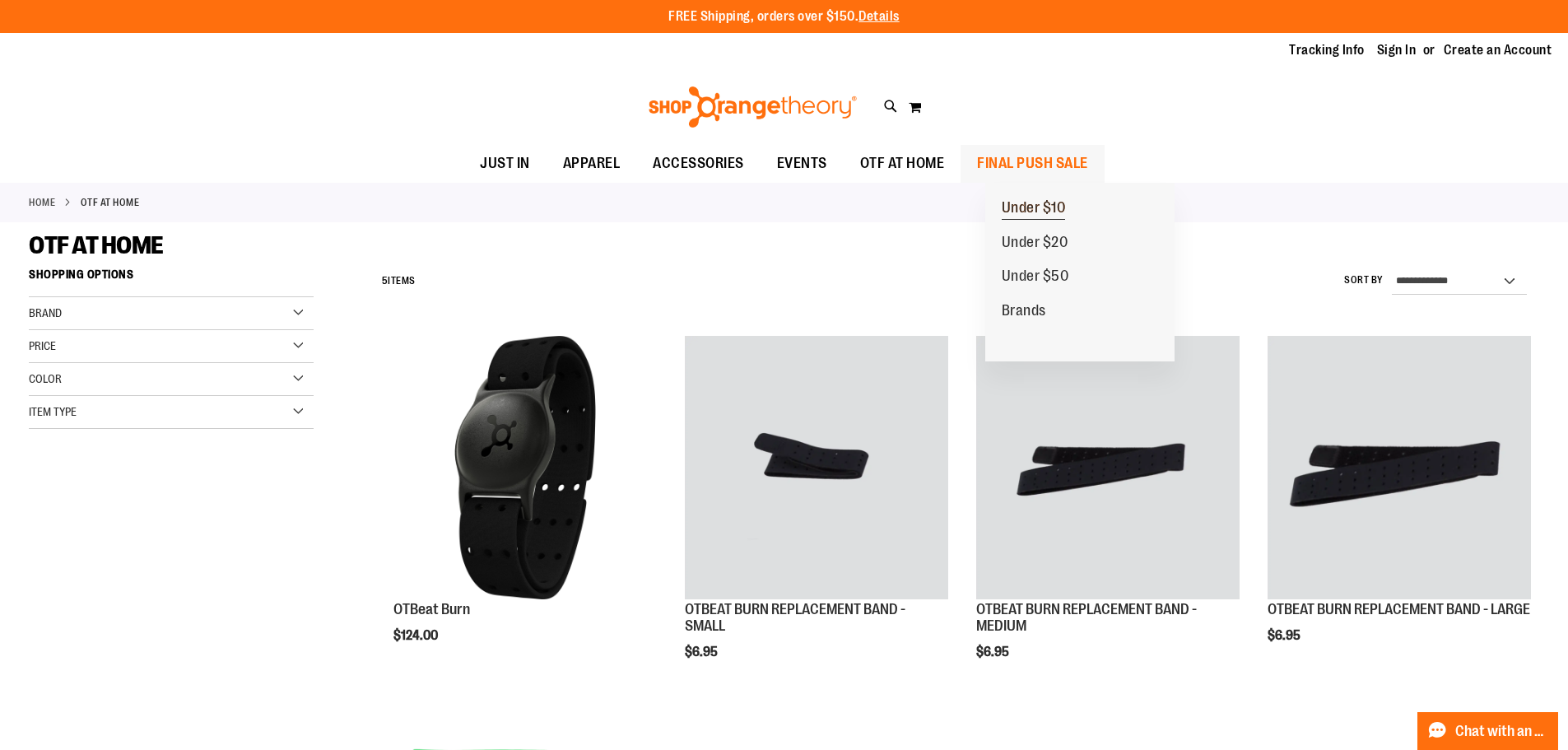
click at [1039, 210] on span "Under $10" at bounding box center [1033, 209] width 64 height 21
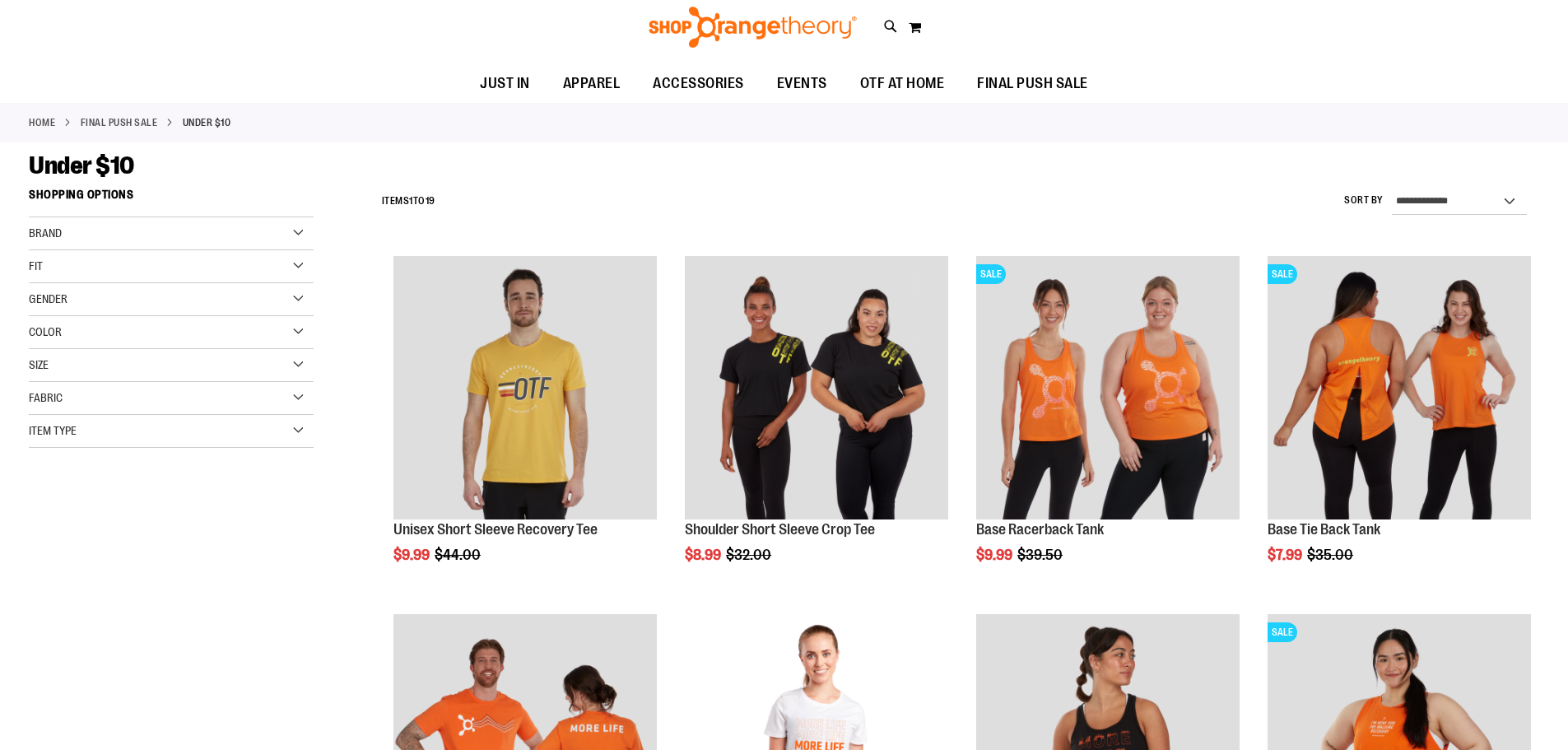
scroll to position [164, 0]
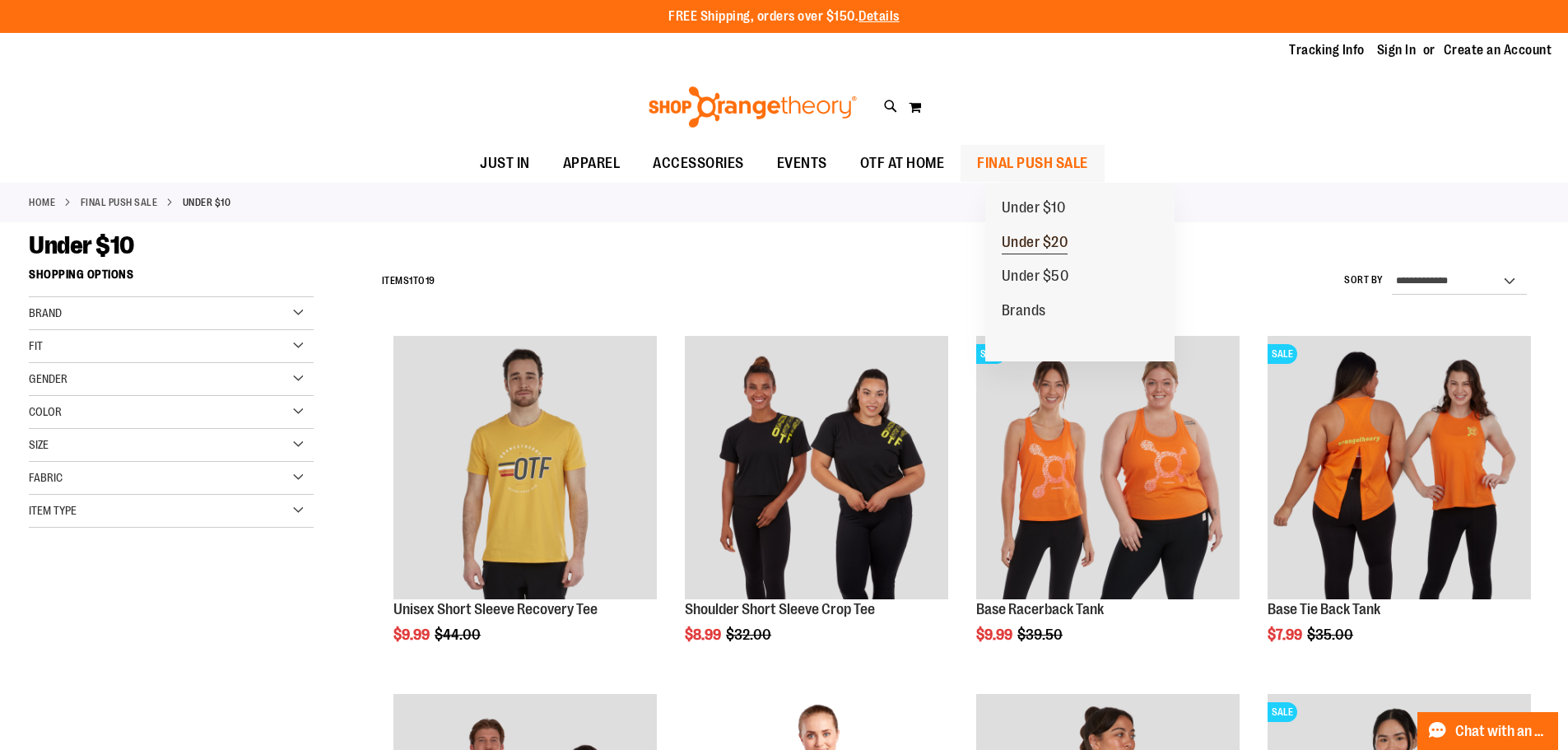
click at [1068, 238] on span "Under $20" at bounding box center [1035, 244] width 66 height 21
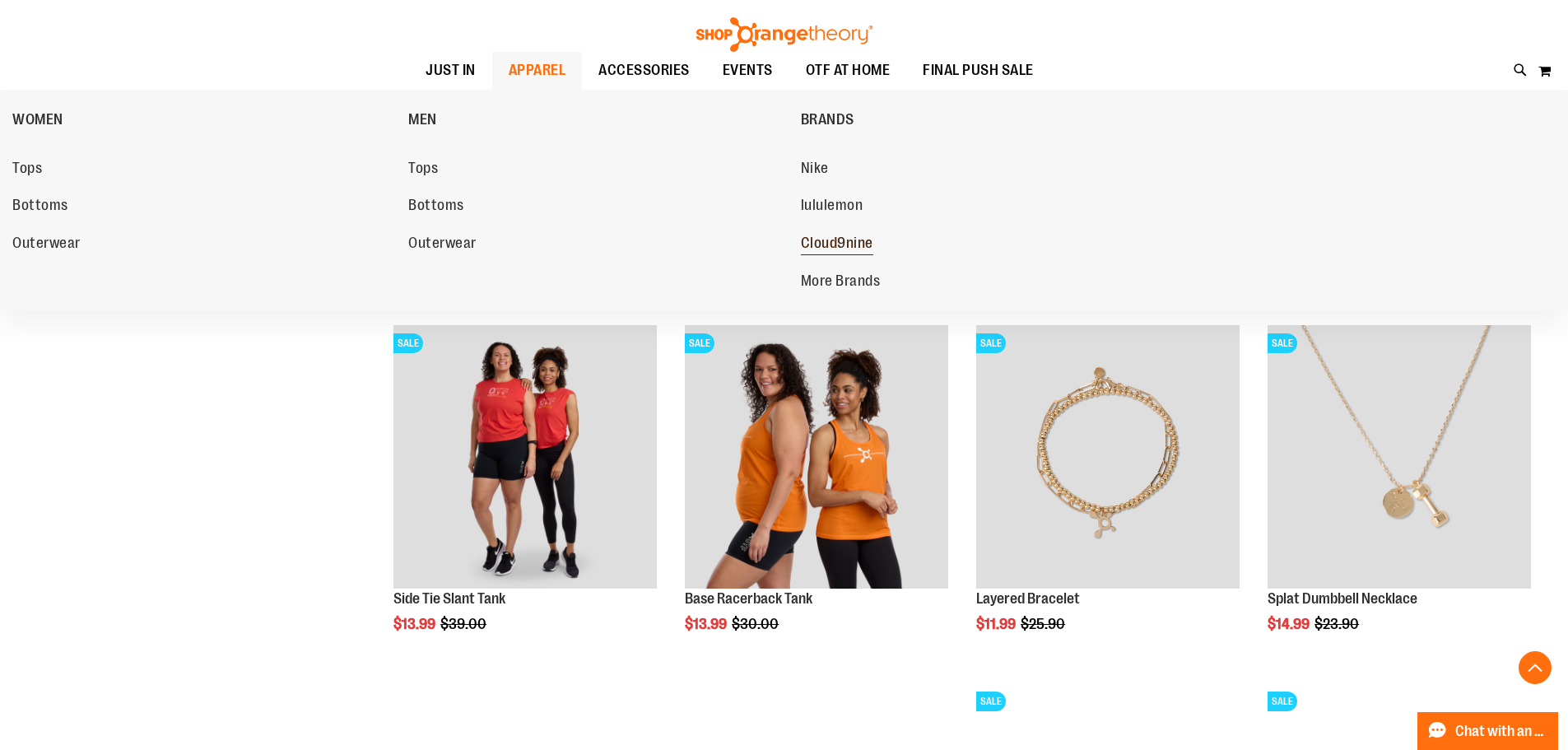
scroll to position [1399, 0]
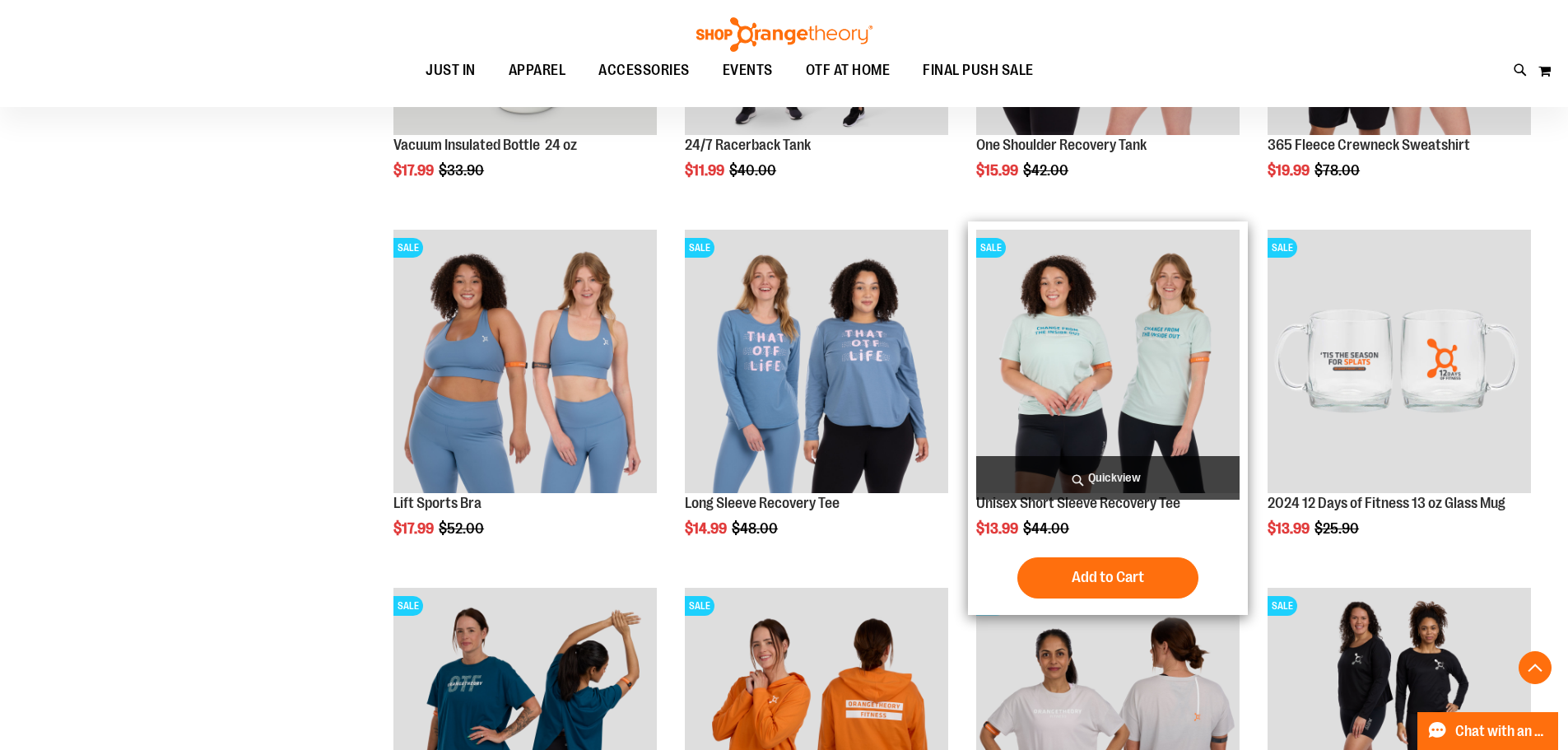
scroll to position [493, 0]
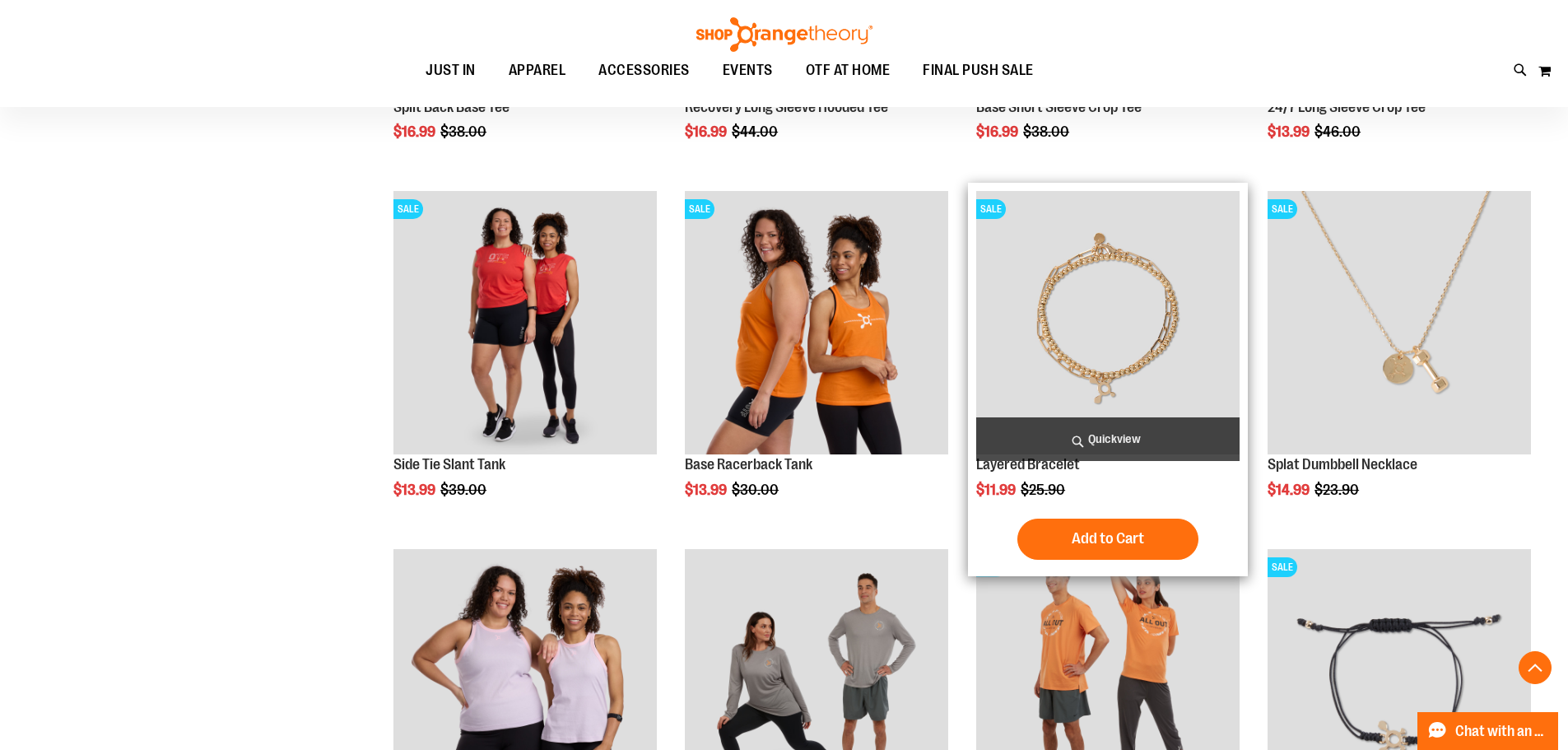
scroll to position [1234, 0]
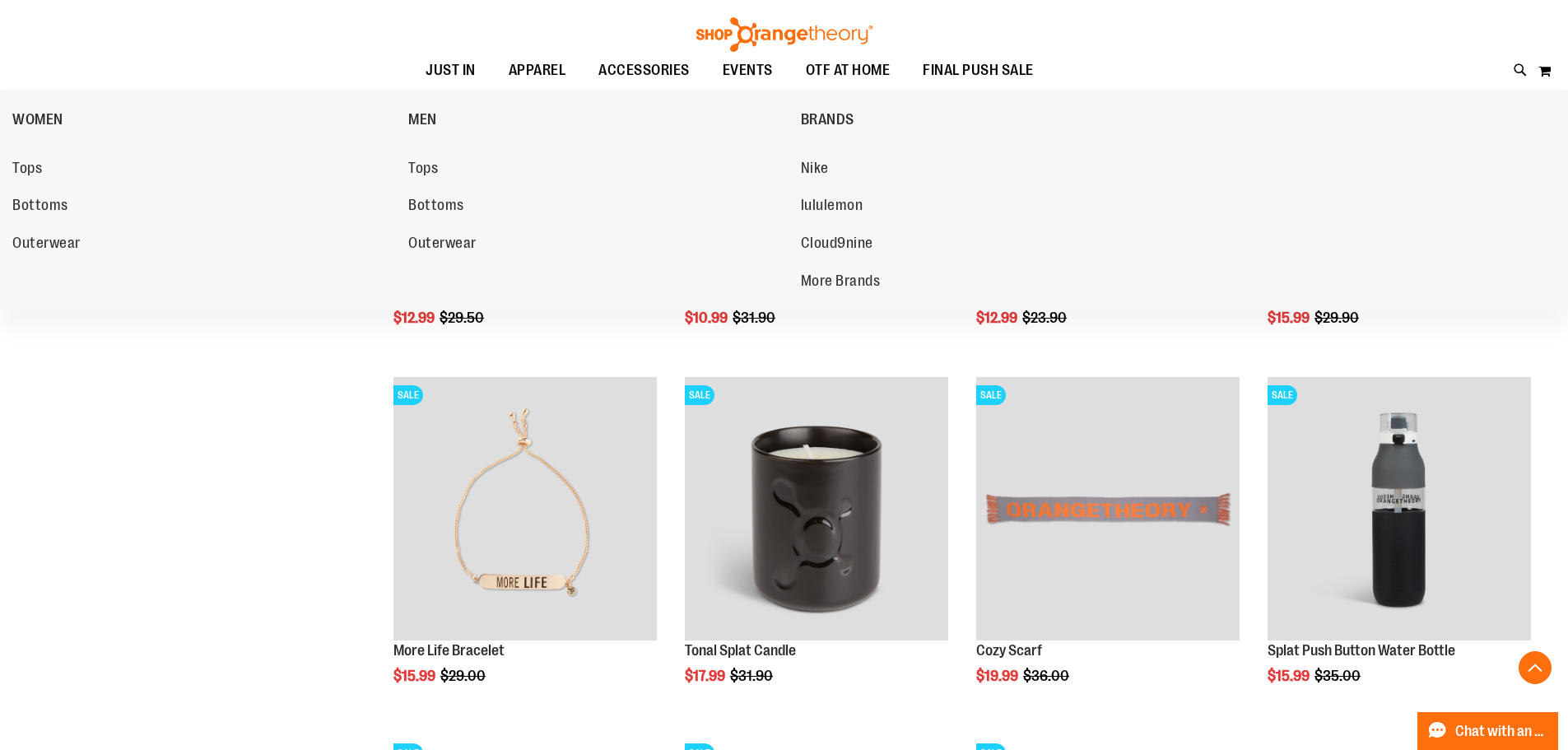
scroll to position [1811, 0]
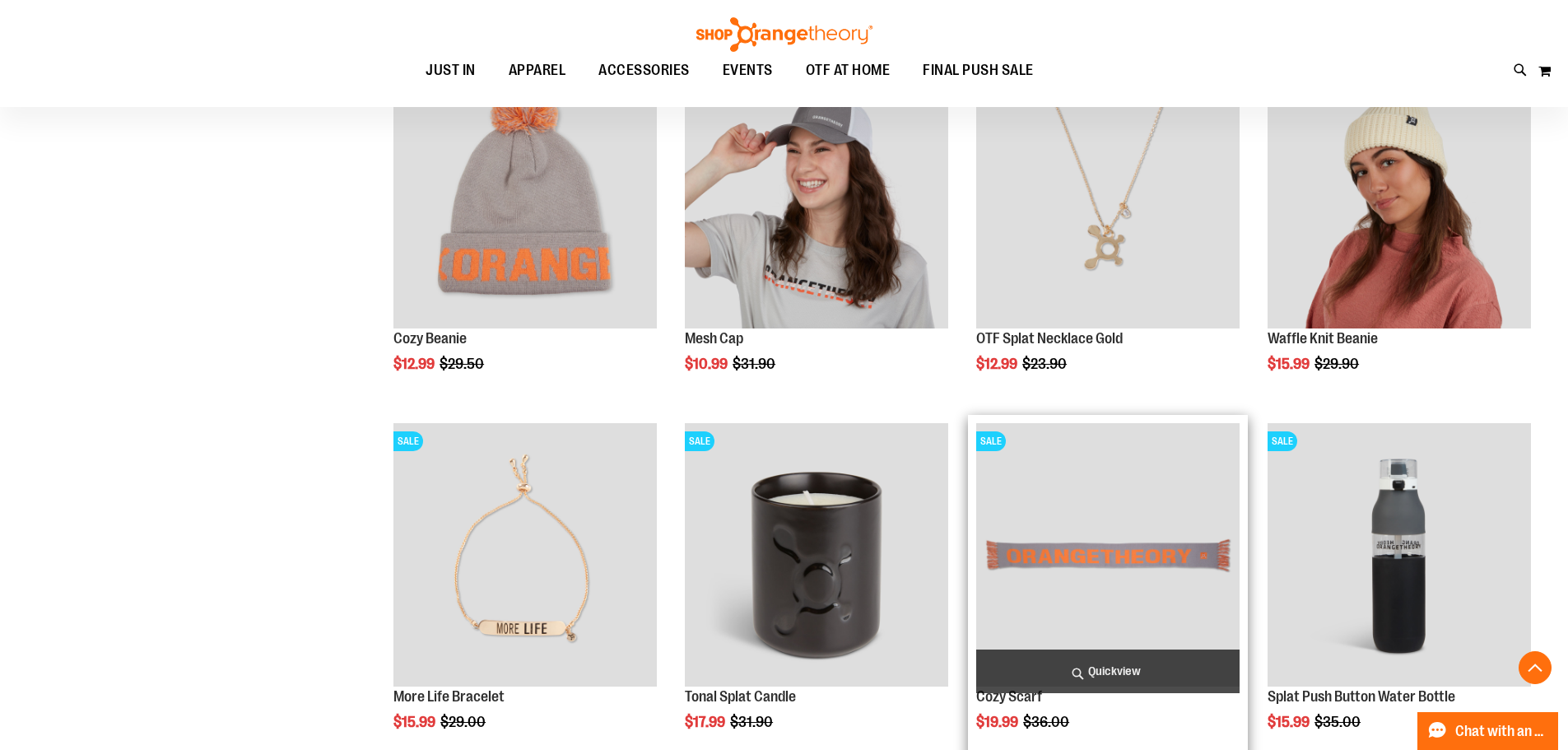
scroll to position [2058, 0]
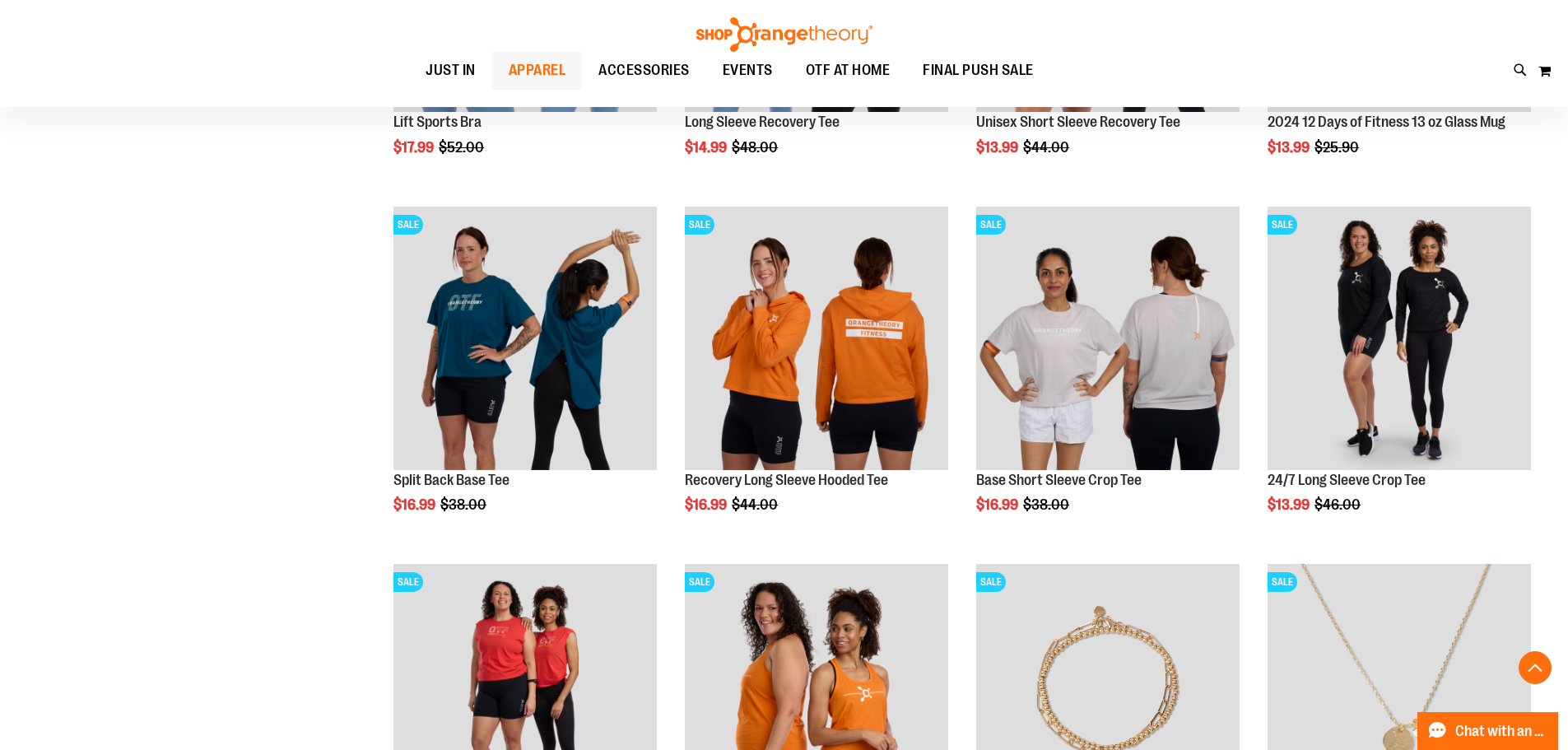
scroll to position [658, 0]
